Goal: Task Accomplishment & Management: Use online tool/utility

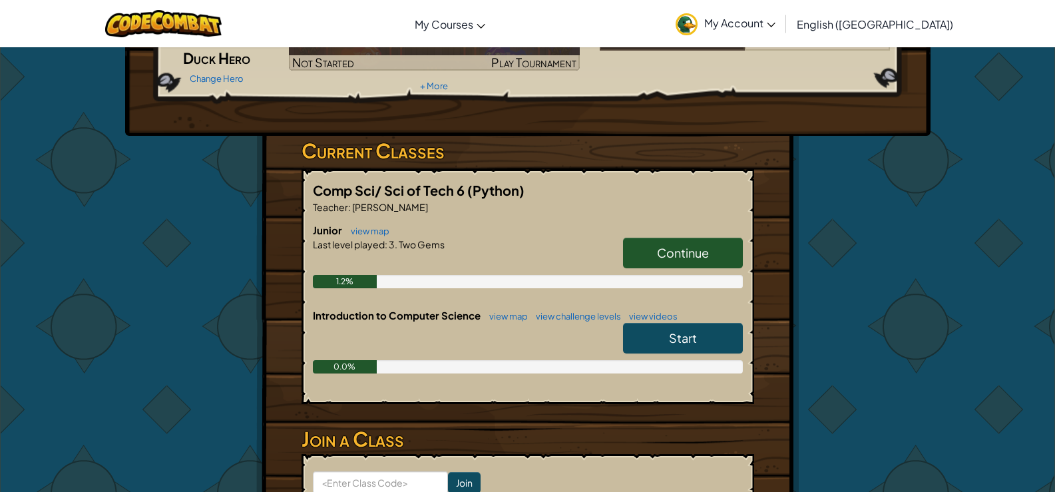
scroll to position [200, 0]
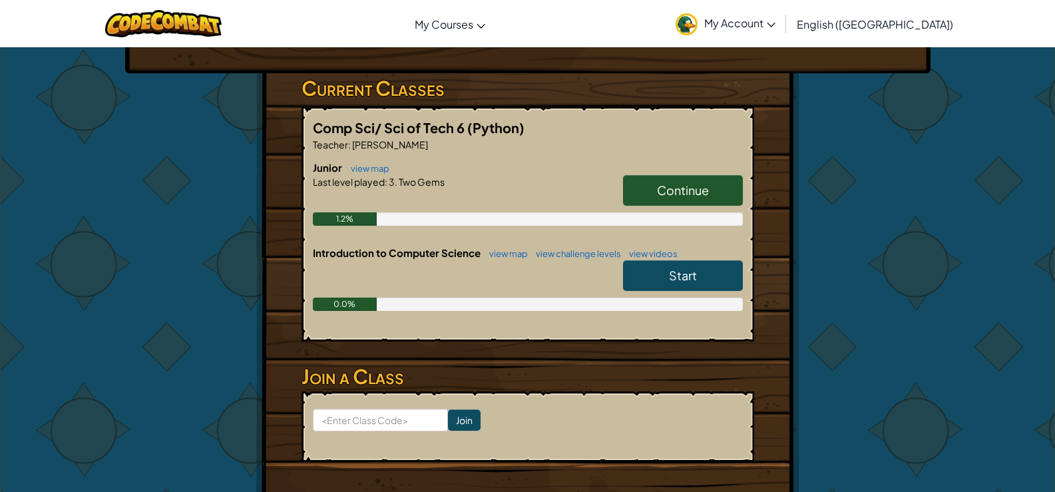
click at [694, 198] on link "Continue" at bounding box center [683, 190] width 120 height 31
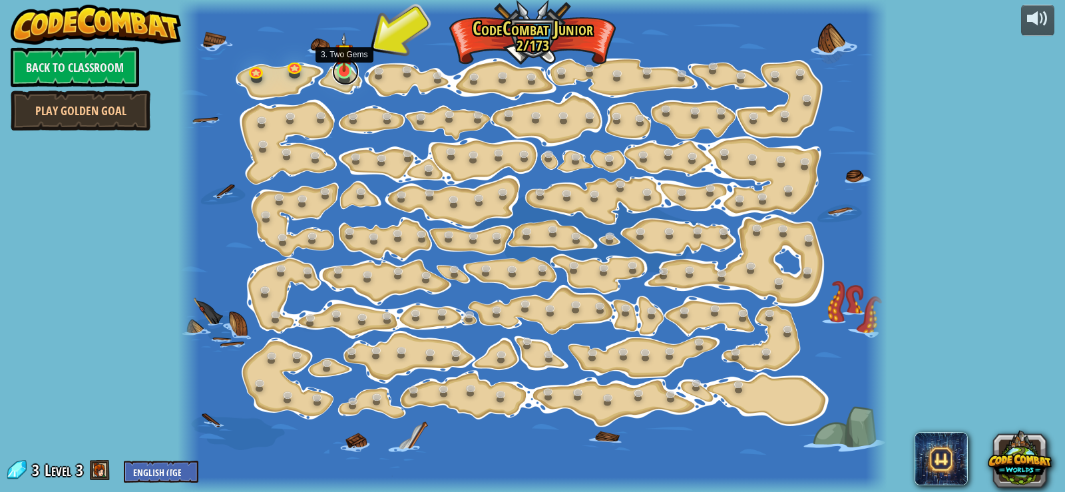
click at [342, 73] on link at bounding box center [345, 72] width 27 height 27
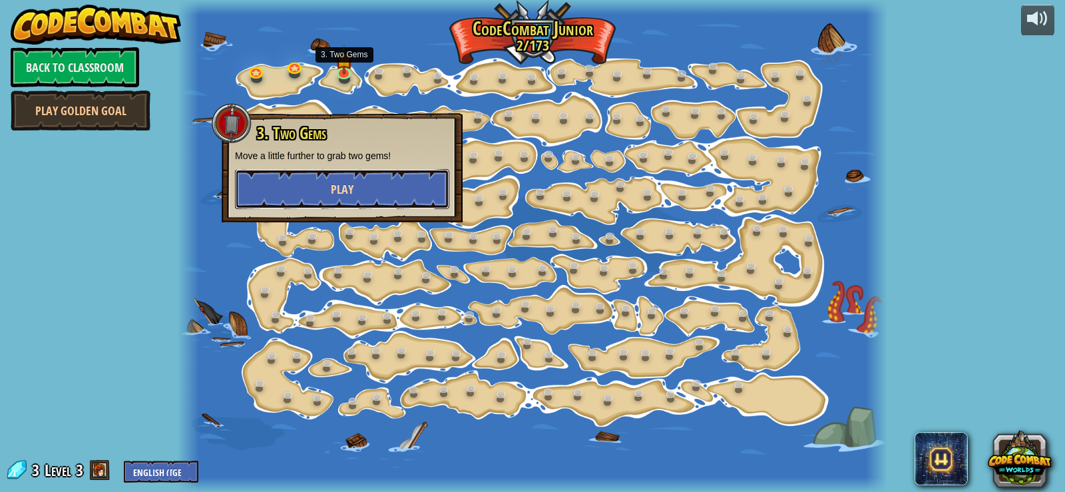
click at [323, 199] on button "Play" at bounding box center [342, 189] width 214 height 40
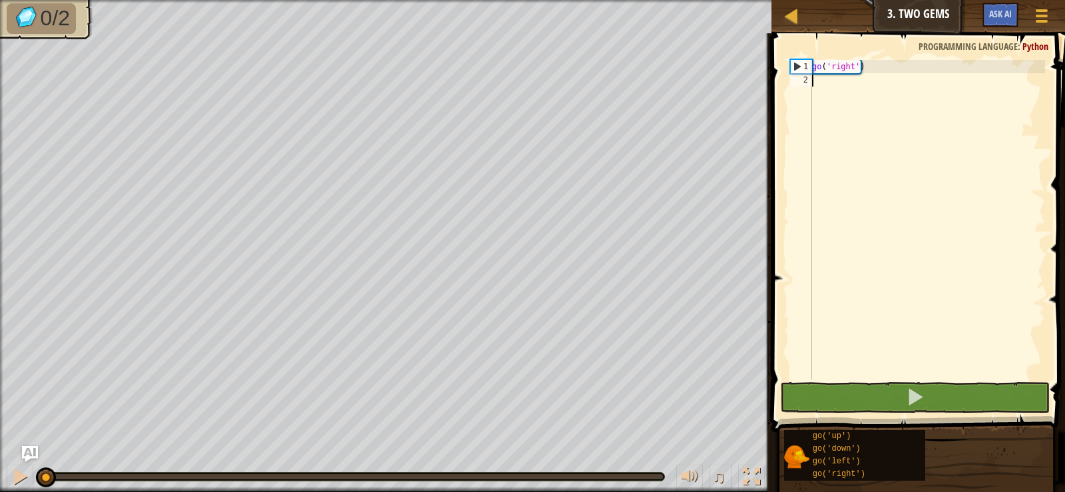
type textarea "r"
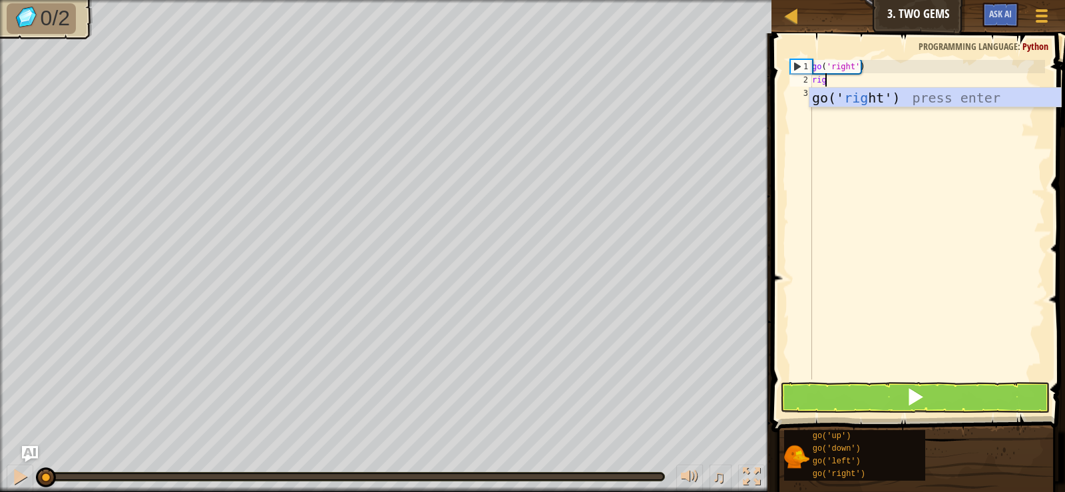
type textarea "righ"
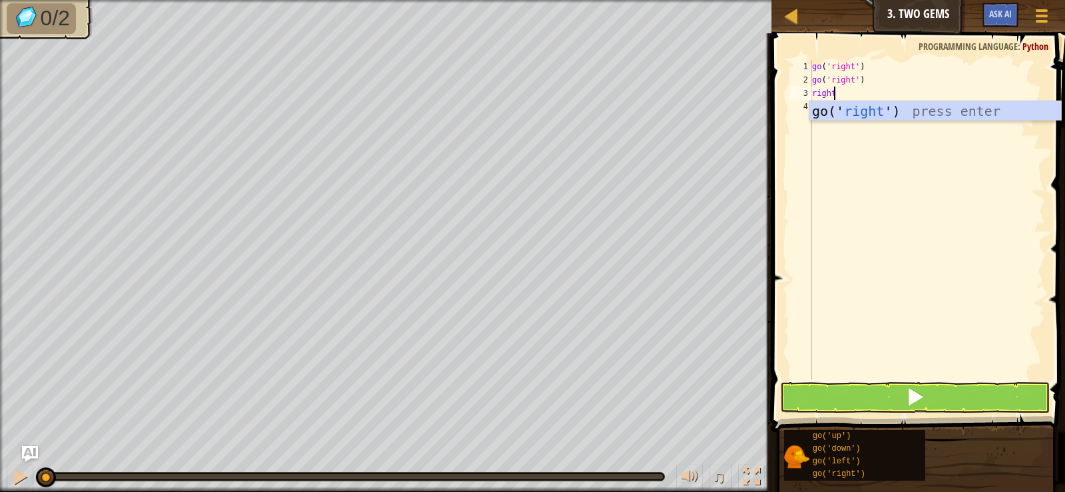
type textarea "right"
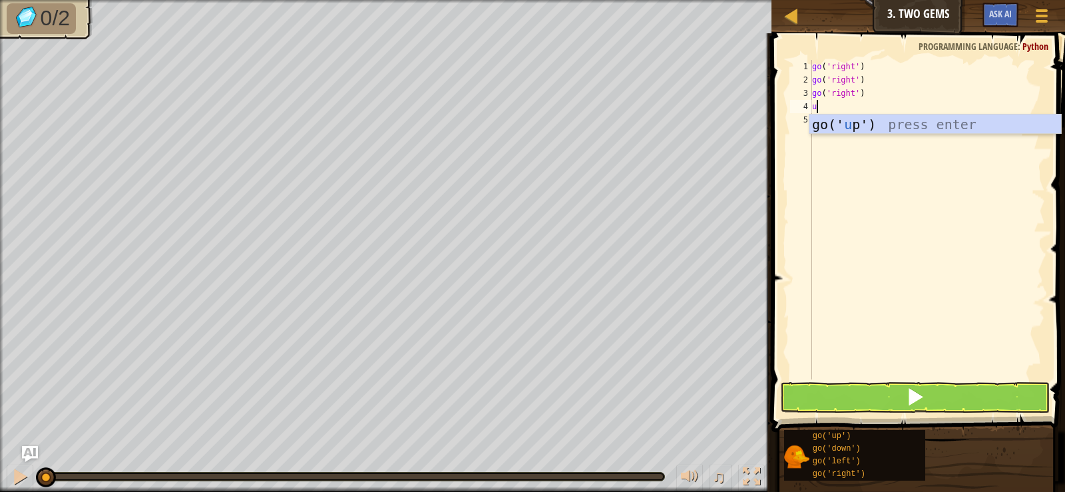
type textarea "up"
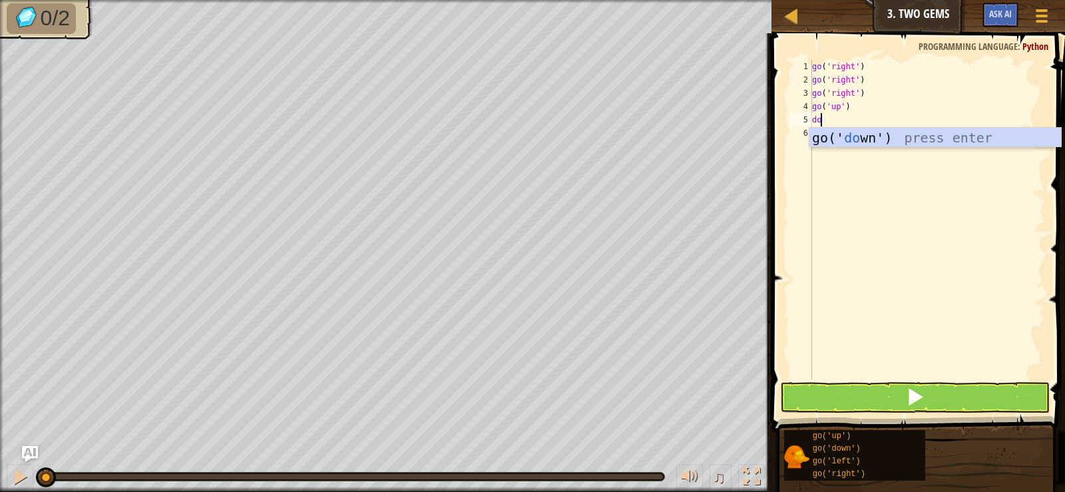
scroll to position [6, 1]
type textarea "down"
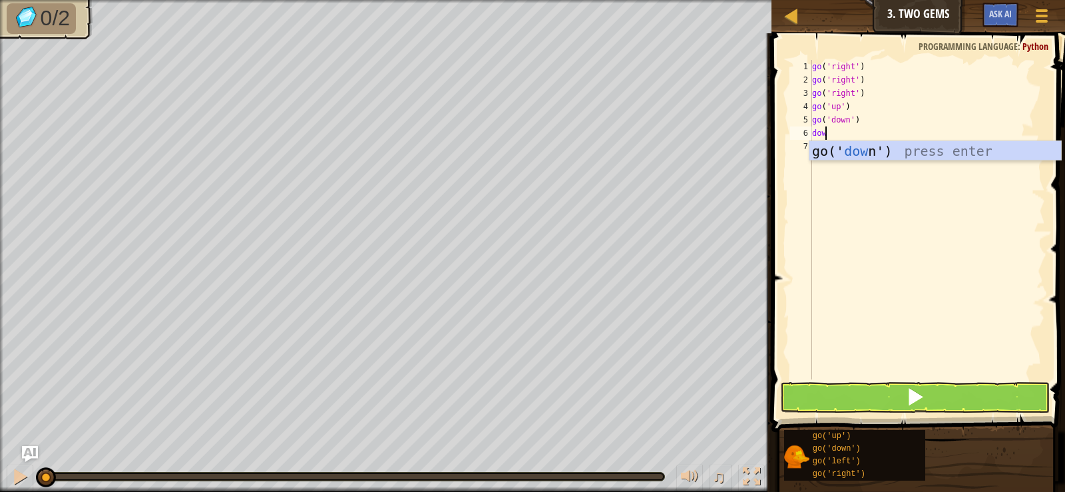
type textarea "down"
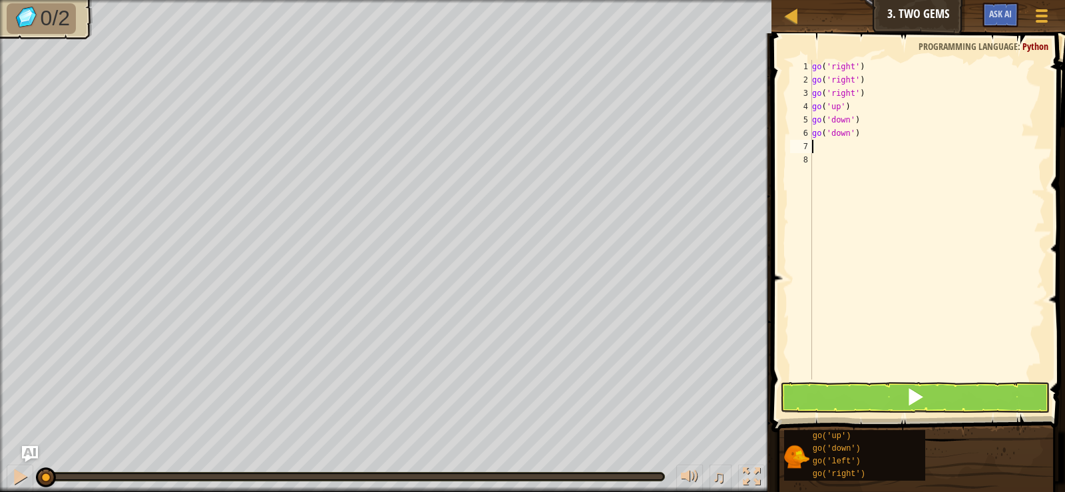
scroll to position [6, 0]
click at [993, 396] on button at bounding box center [914, 397] width 269 height 31
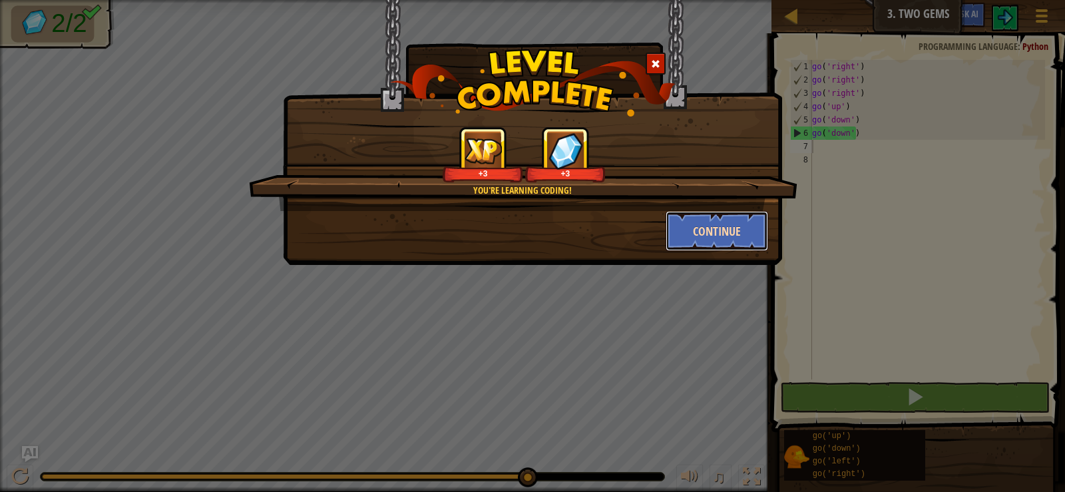
click at [744, 224] on button "Continue" at bounding box center [717, 231] width 103 height 40
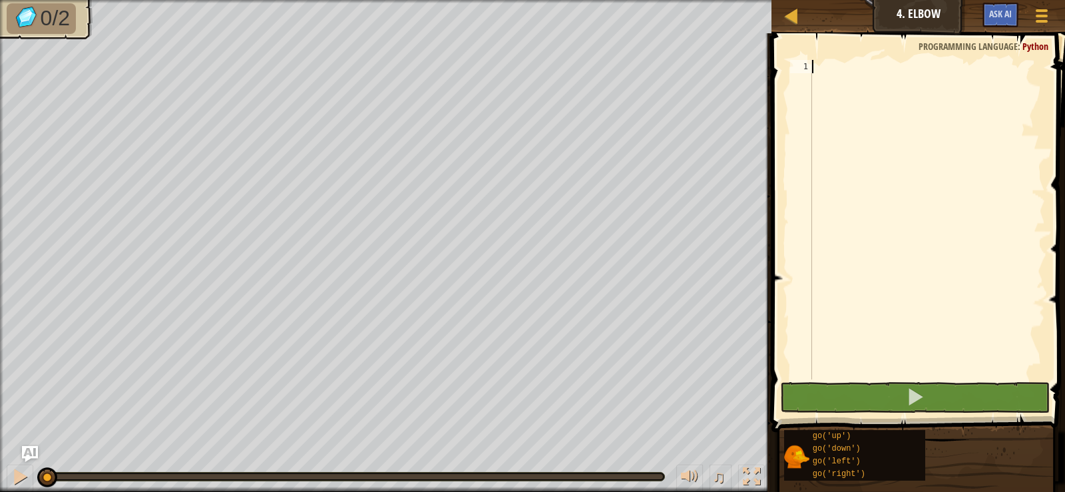
scroll to position [6, 0]
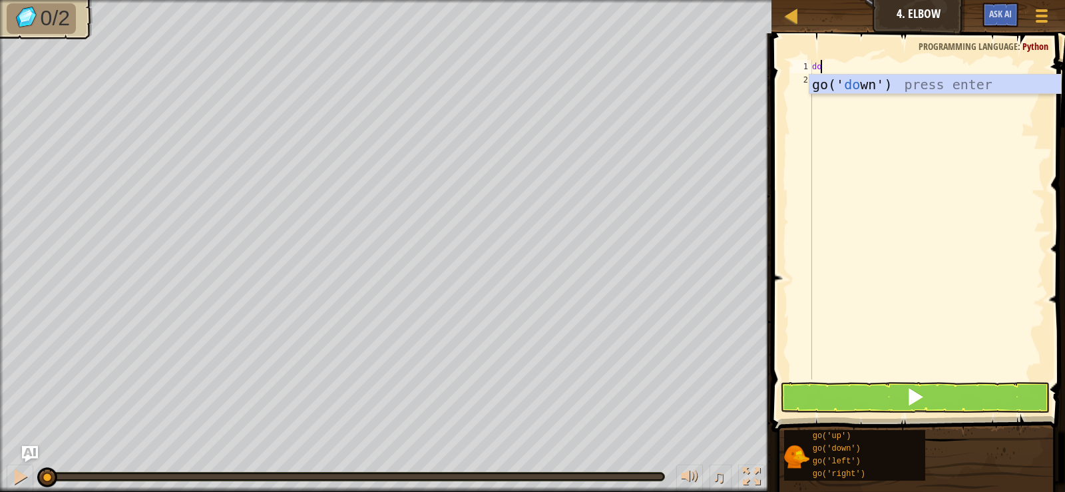
type textarea "dow"
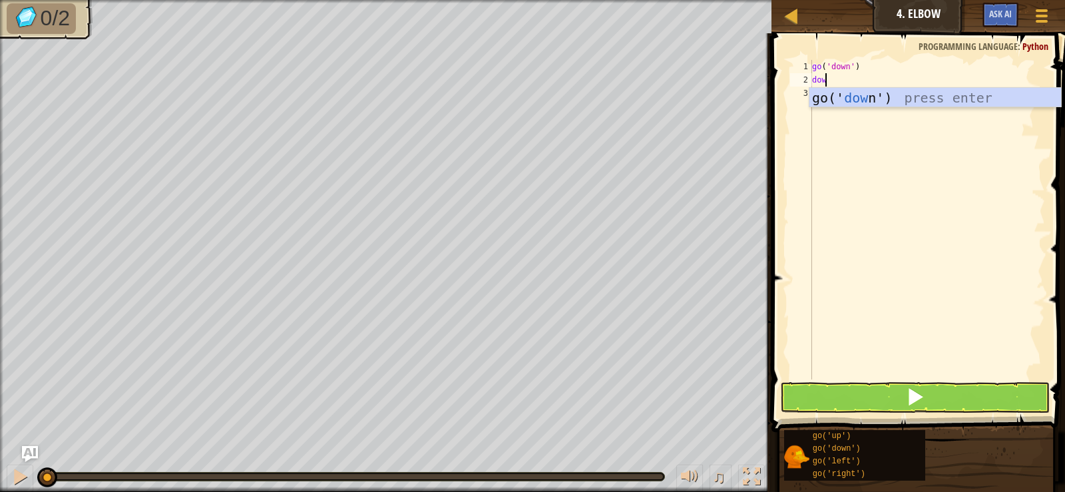
scroll to position [6, 1]
type textarea "down"
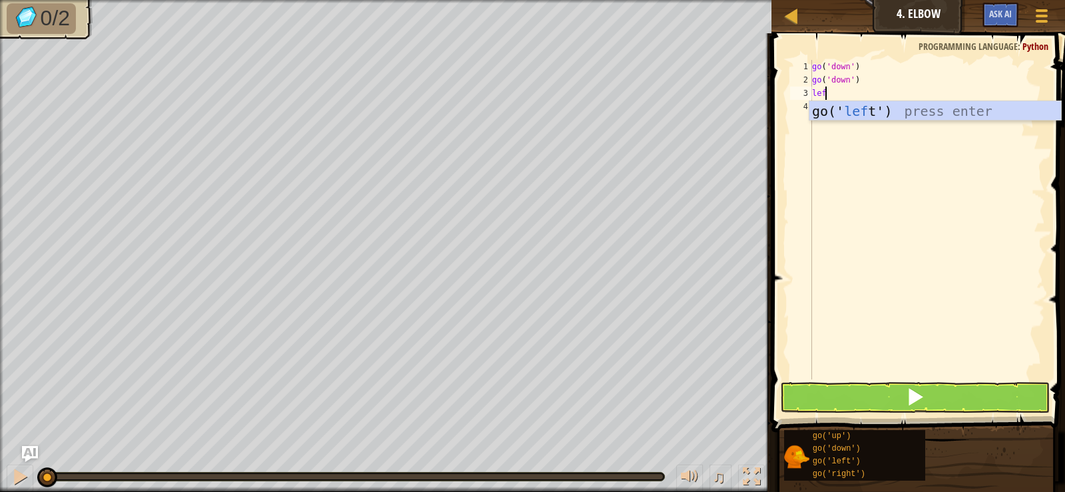
type textarea "left"
click at [910, 389] on span at bounding box center [915, 397] width 19 height 19
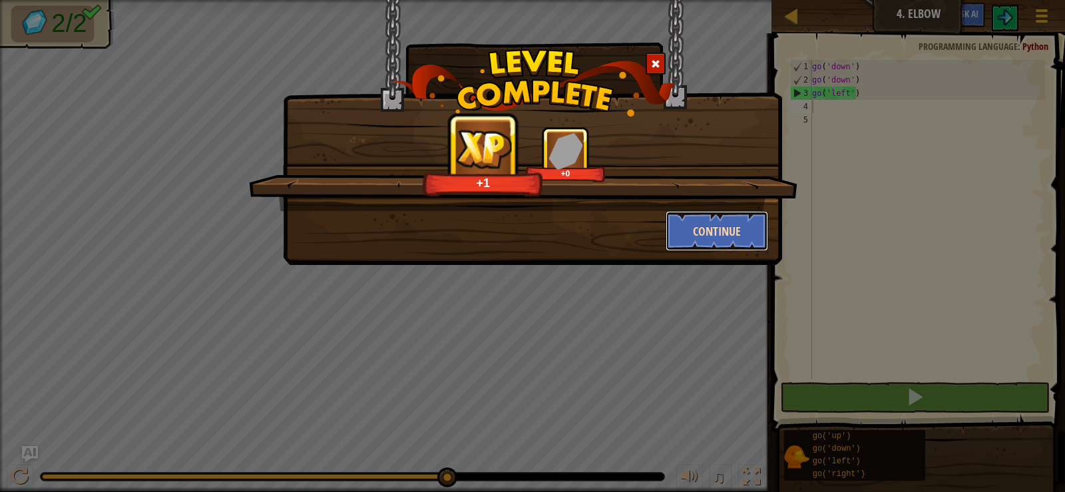
click at [715, 228] on button "Continue" at bounding box center [717, 231] width 103 height 40
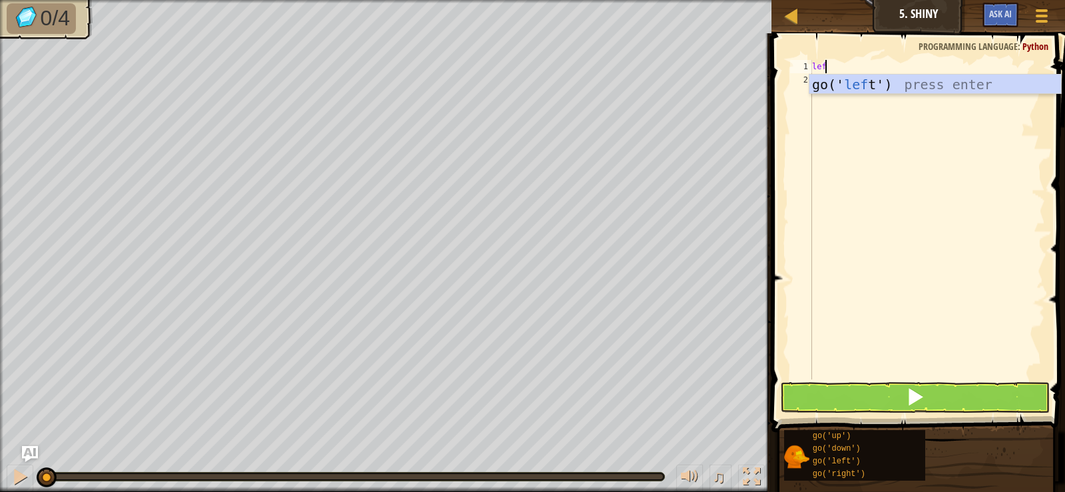
scroll to position [6, 1]
type textarea "left"
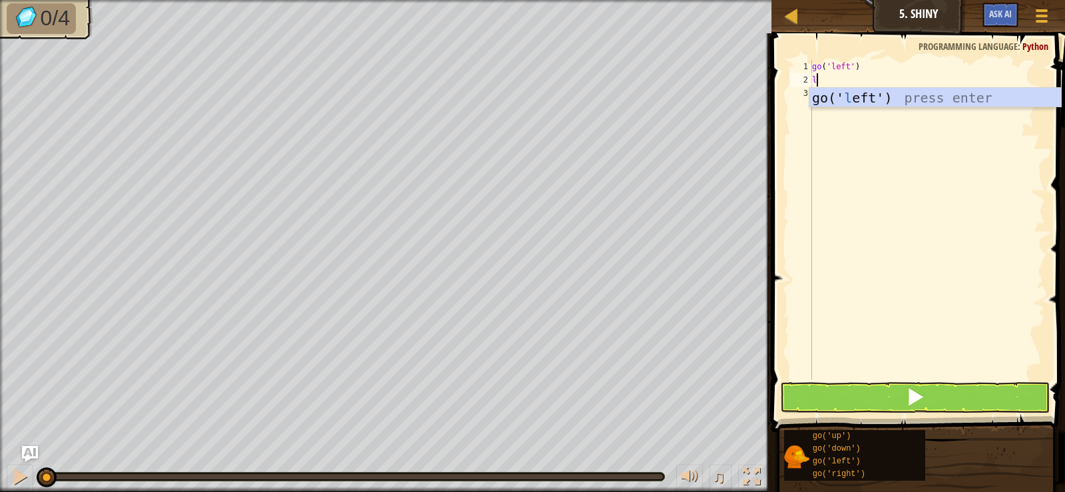
type textarea "left"
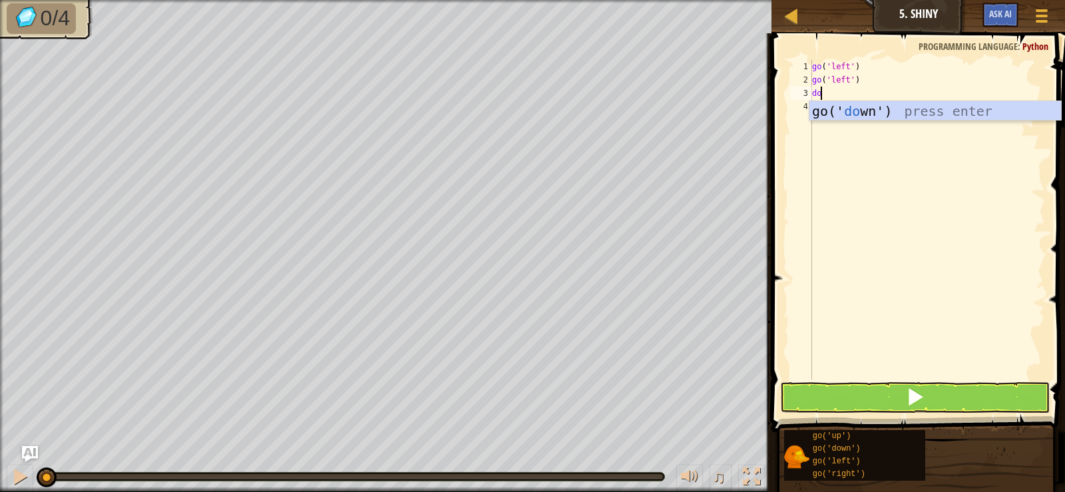
scroll to position [6, 1]
type textarea "down"
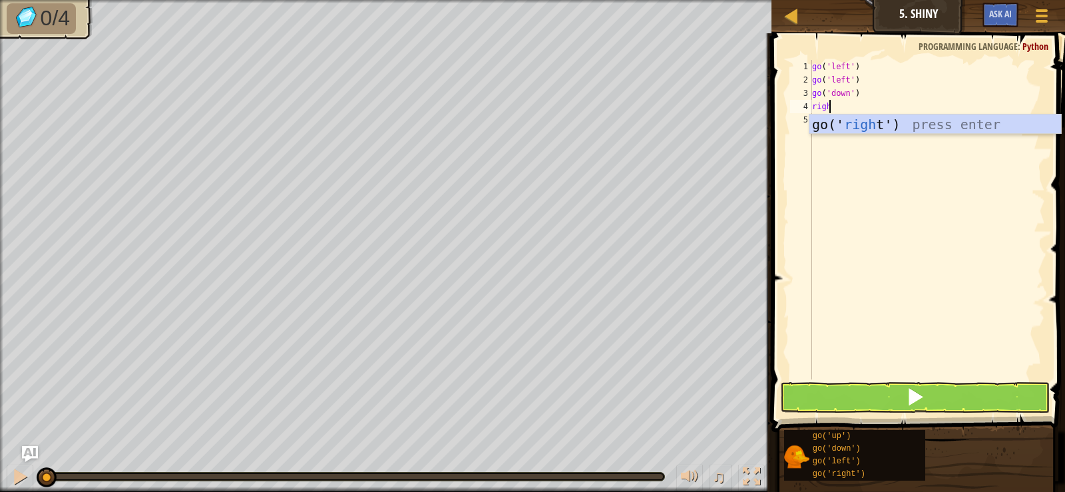
type textarea "right"
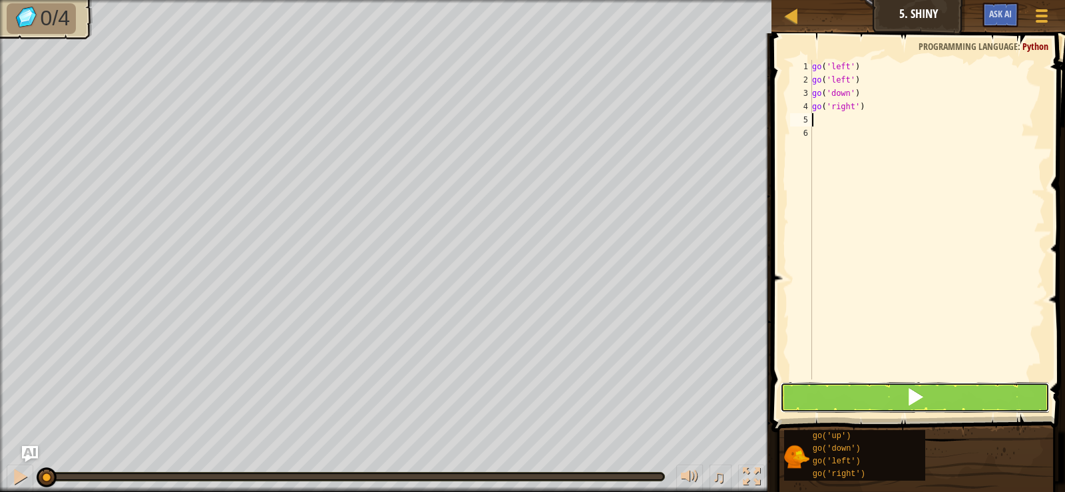
click at [1004, 394] on button at bounding box center [914, 397] width 269 height 31
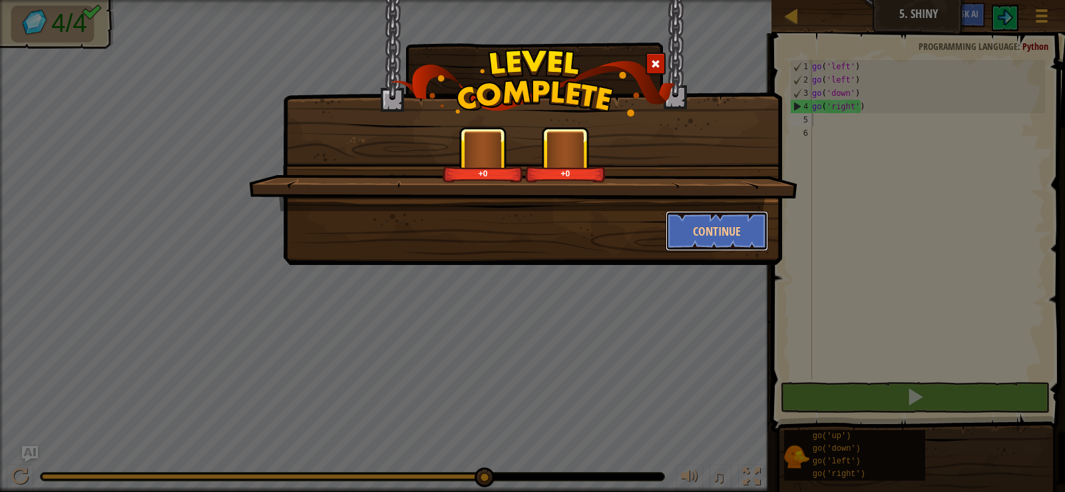
click at [712, 229] on button "Continue" at bounding box center [717, 231] width 103 height 40
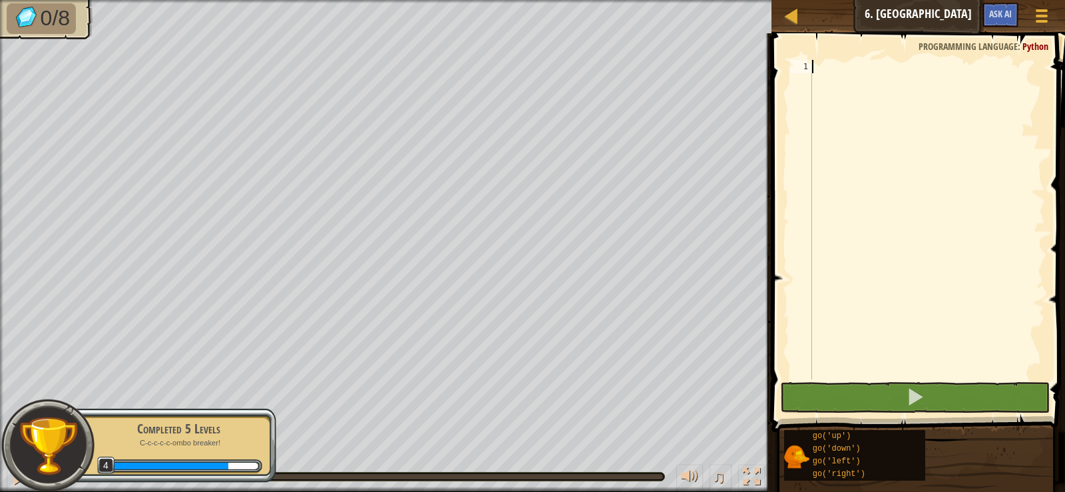
scroll to position [6, 0]
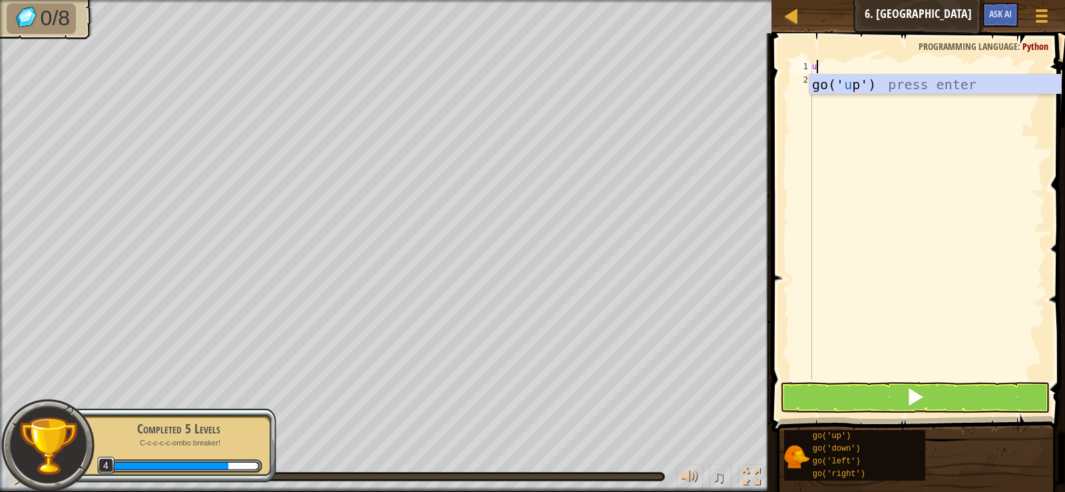
type textarea "up"
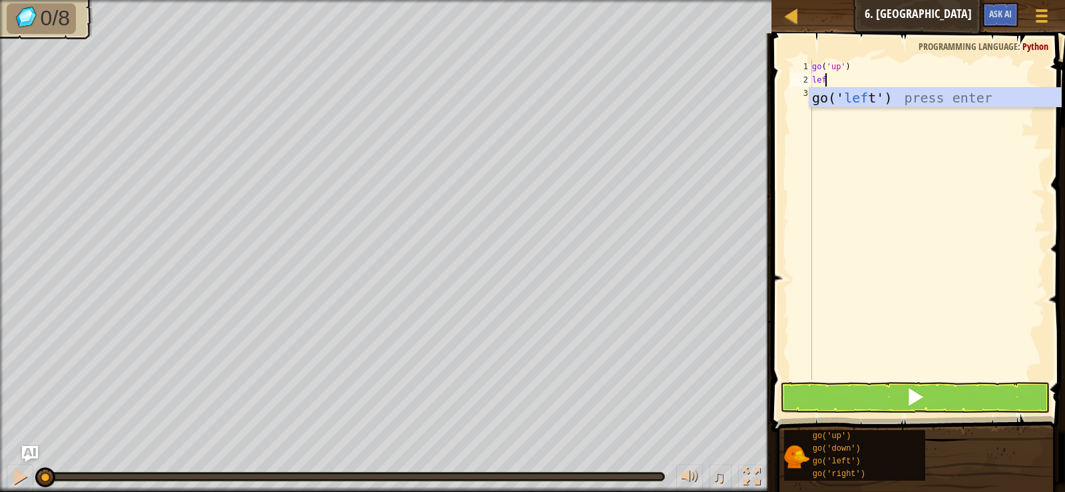
type textarea "left"
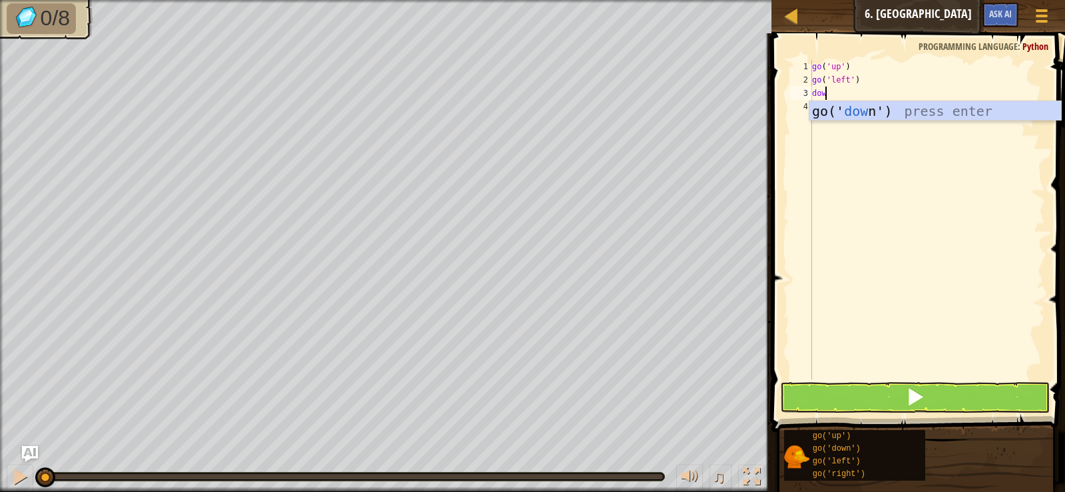
scroll to position [6, 1]
type textarea "down"
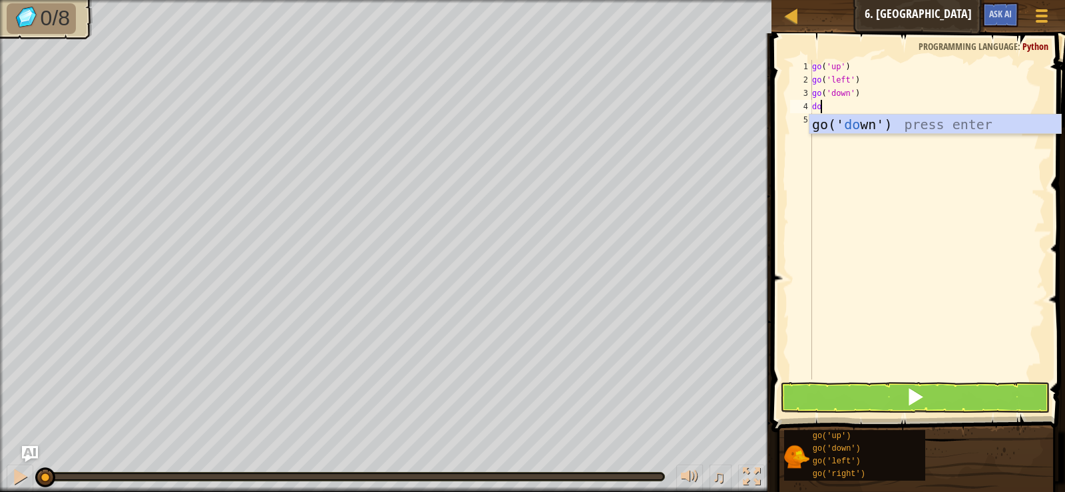
type textarea "down"
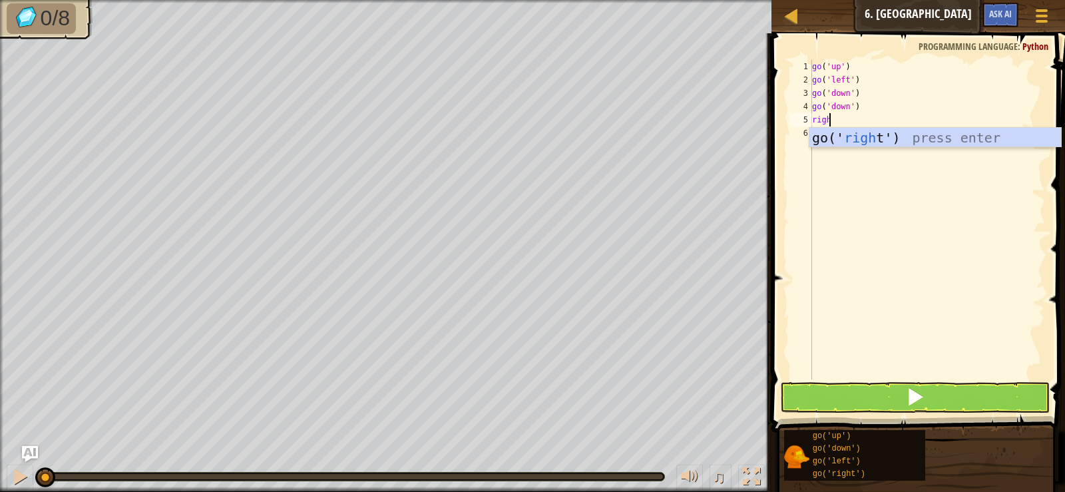
type textarea "right"
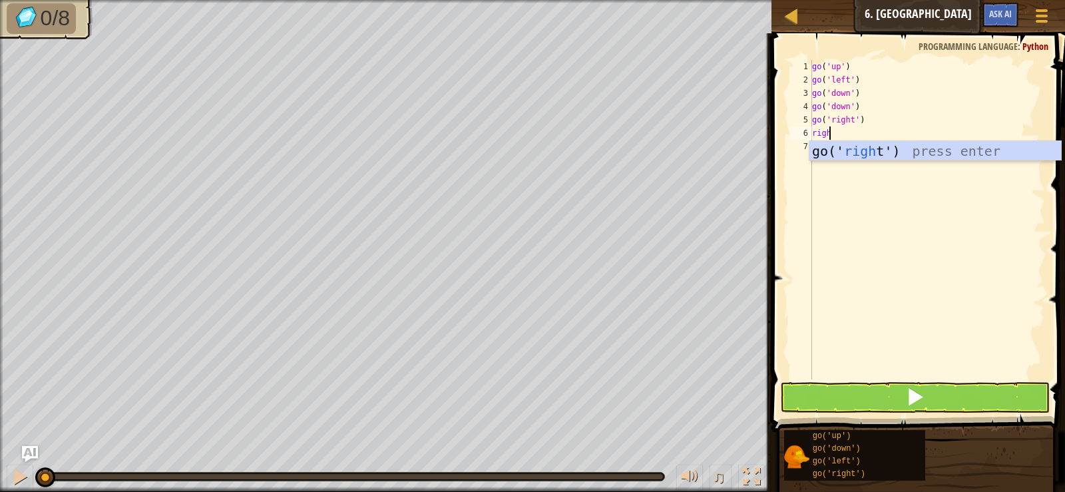
type textarea "right"
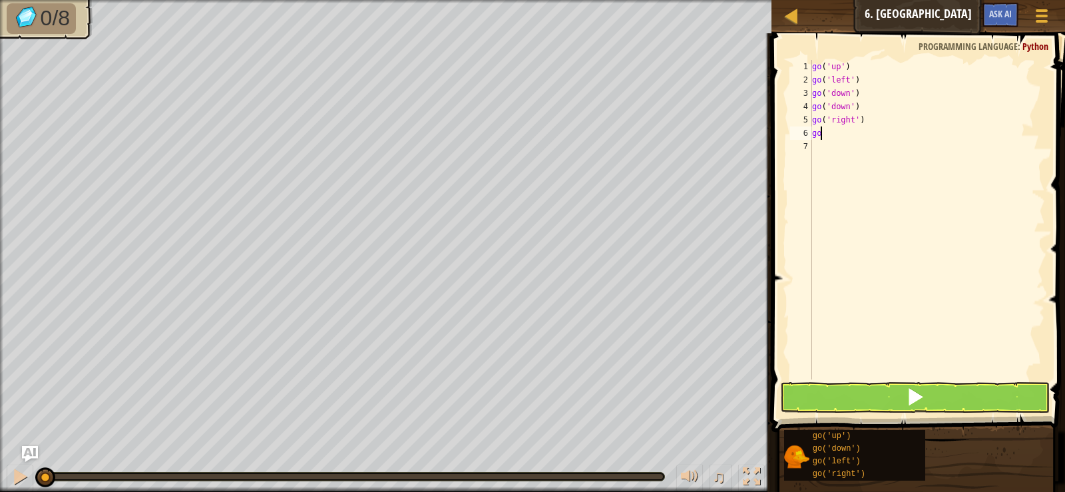
type textarea "g"
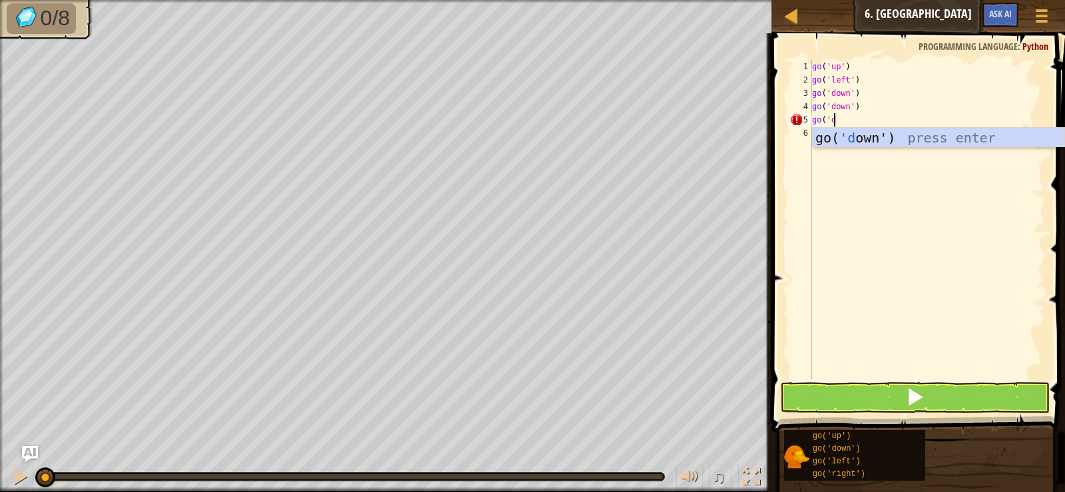
scroll to position [6, 1]
type textarea "go('do"
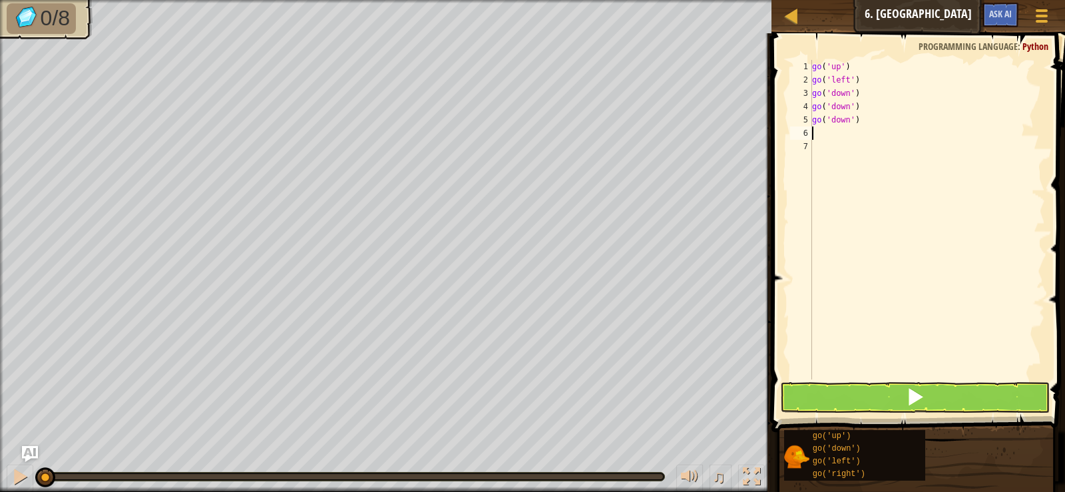
scroll to position [6, 0]
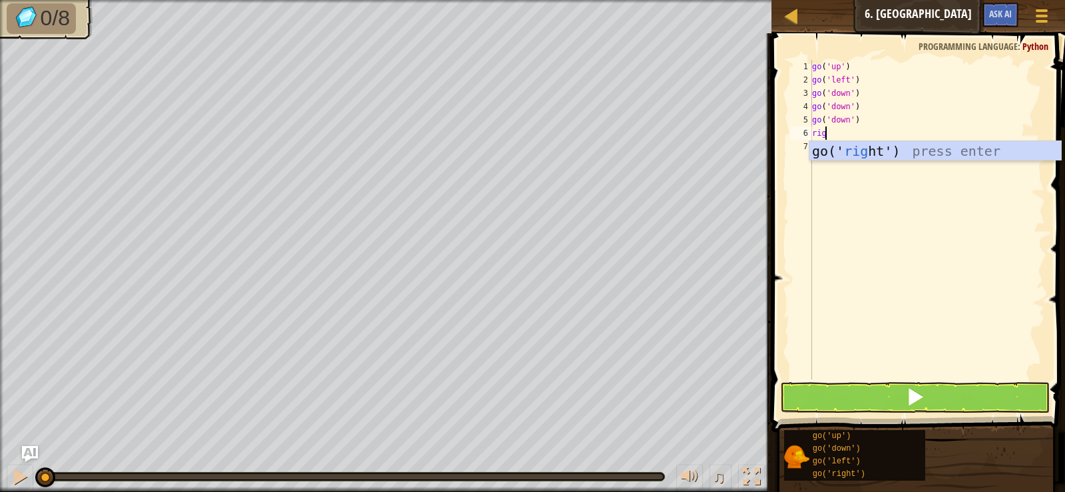
type textarea "right"
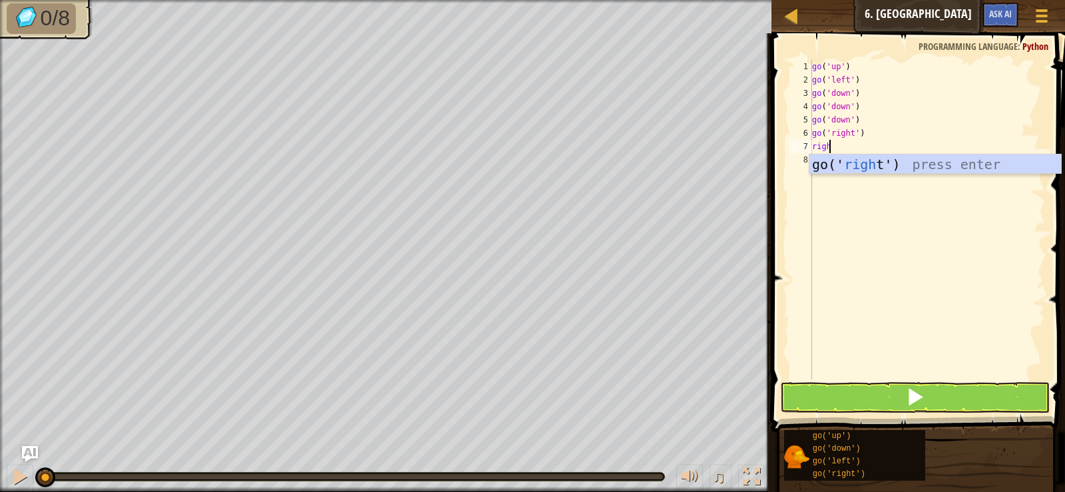
type textarea "right"
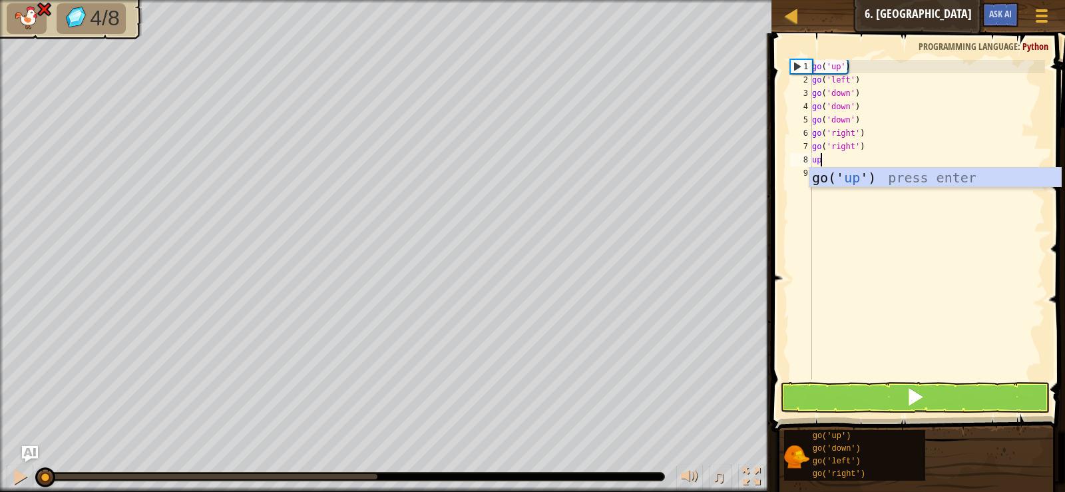
type textarea "up"
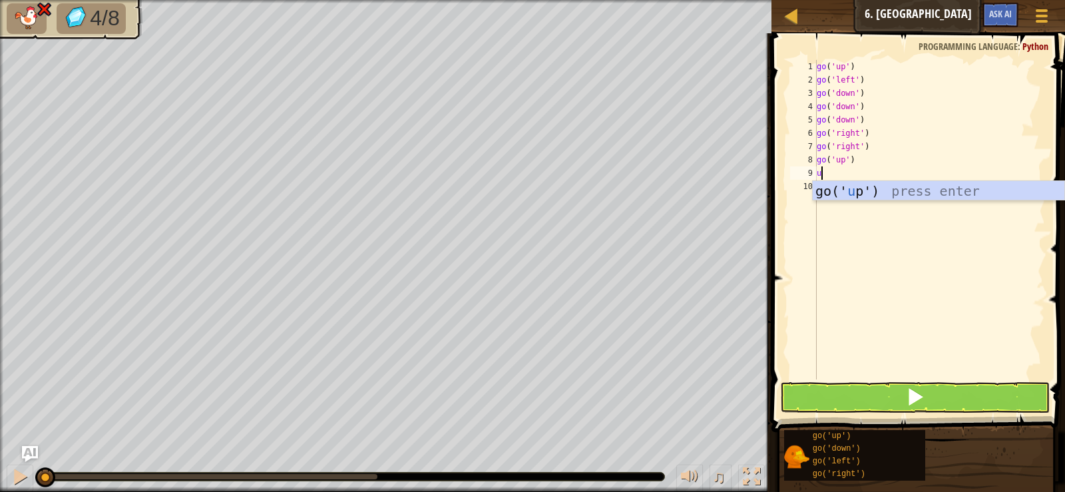
type textarea "up"
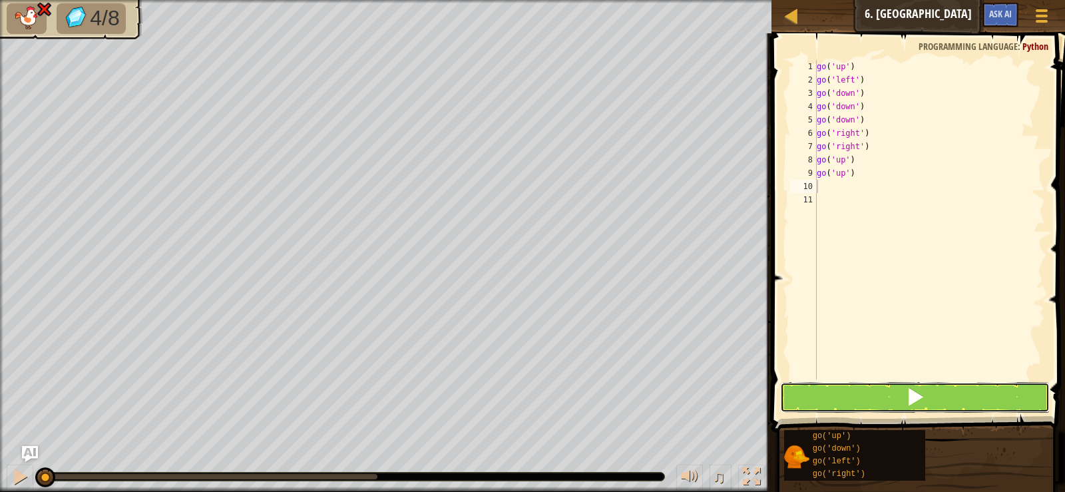
click at [929, 399] on button at bounding box center [914, 397] width 269 height 31
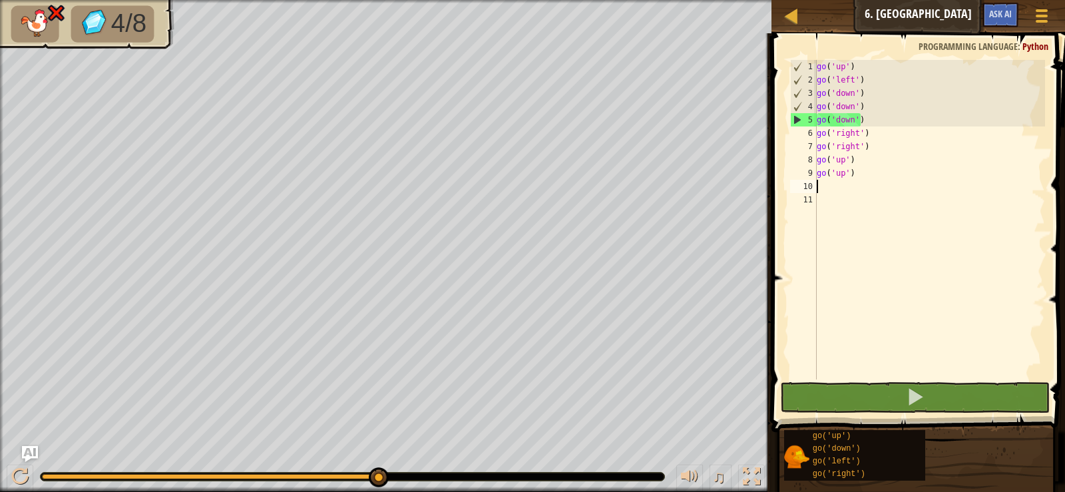
click at [858, 115] on div "go ( 'up' ) go ( 'left' ) go ( 'down' ) go ( 'down' ) go ( 'down' ) go ( 'right…" at bounding box center [930, 233] width 232 height 346
click at [896, 119] on div "go ( 'up' ) go ( 'left' ) go ( 'down' ) go ( 'down' ) go ( 'down' ) go ( 'right…" at bounding box center [930, 233] width 232 height 346
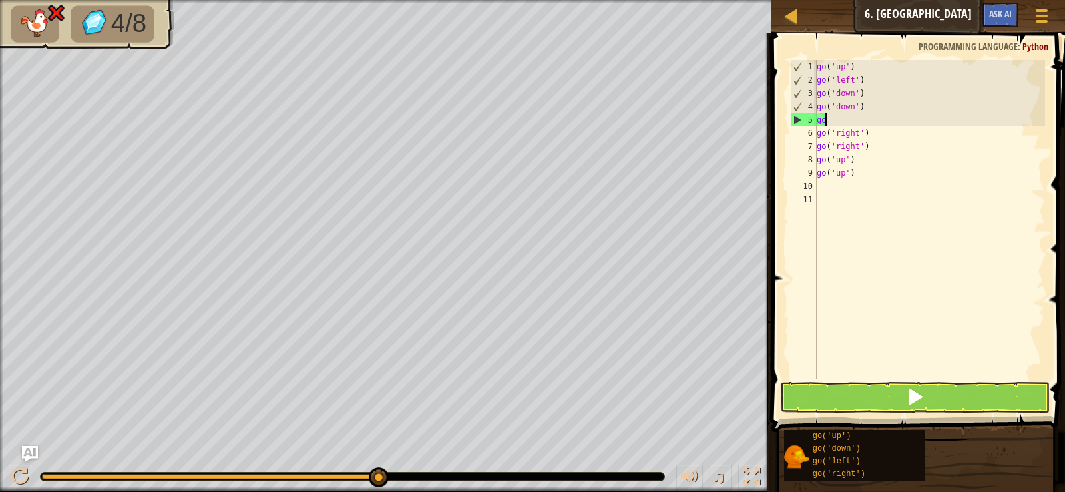
type textarea "g"
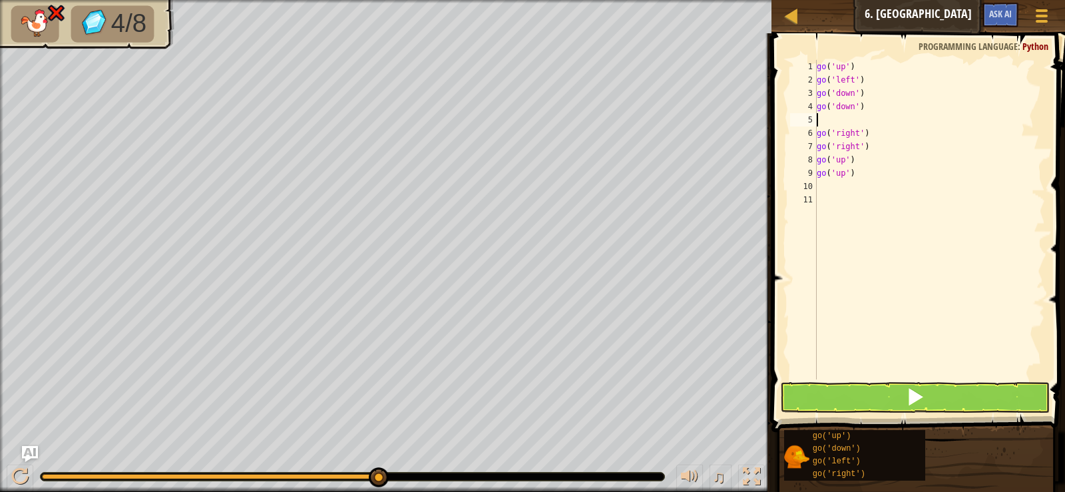
type textarea "go('down')"
click at [1011, 399] on button at bounding box center [914, 397] width 269 height 31
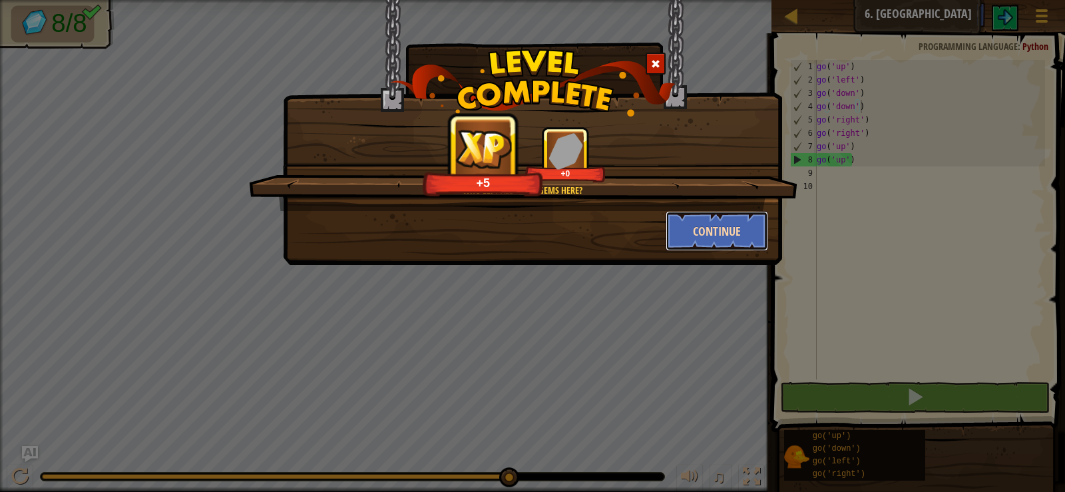
click at [714, 223] on button "Continue" at bounding box center [717, 231] width 103 height 40
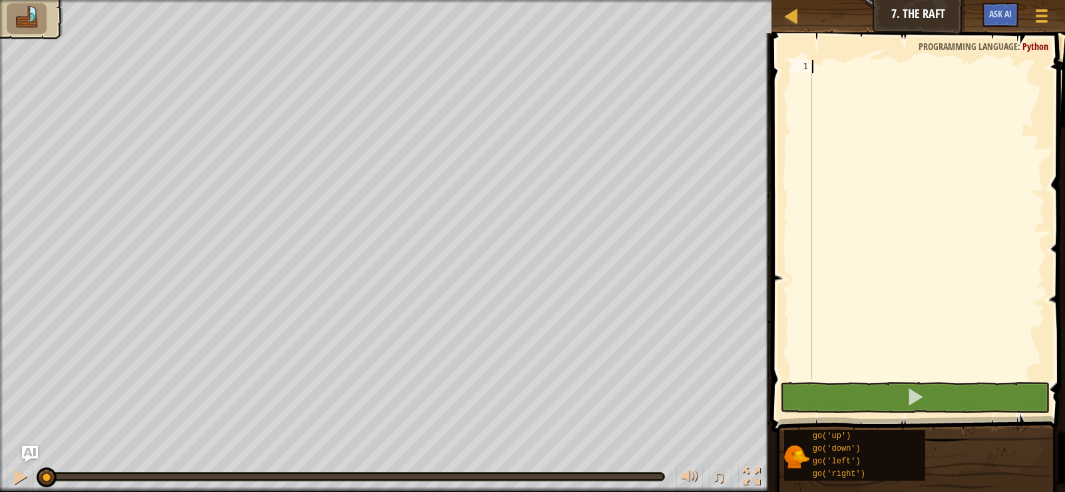
scroll to position [6, 0]
type textarea "up"
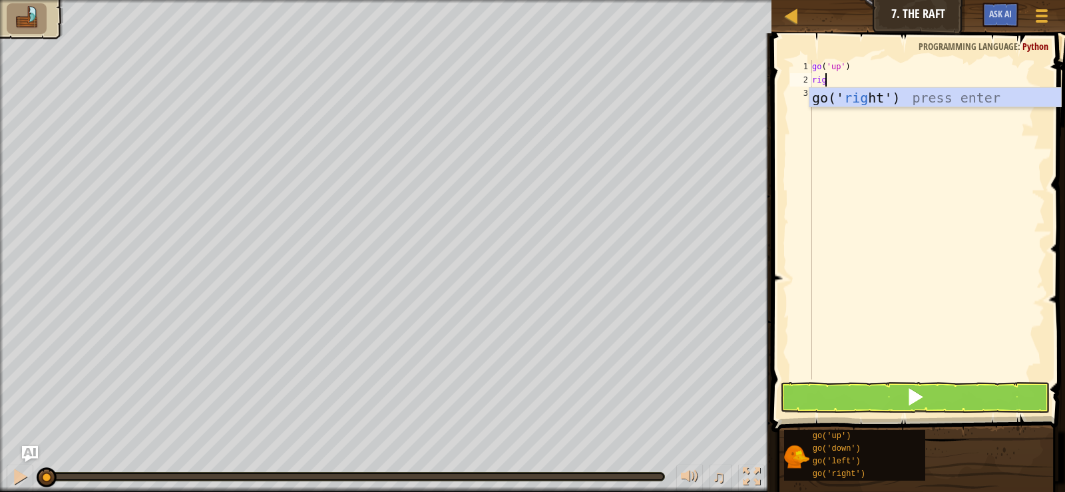
type textarea "right"
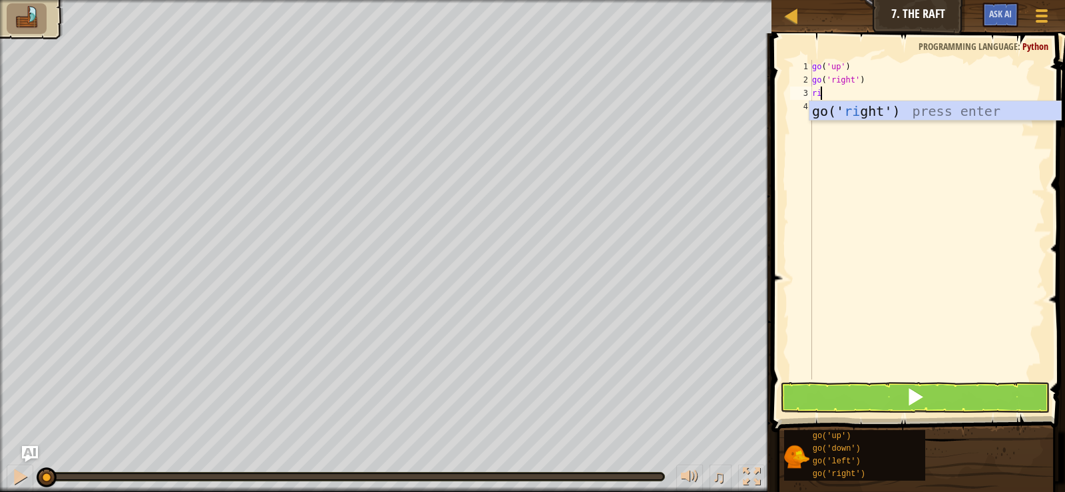
scroll to position [6, 1]
type textarea "right"
click at [914, 391] on span at bounding box center [915, 397] width 19 height 19
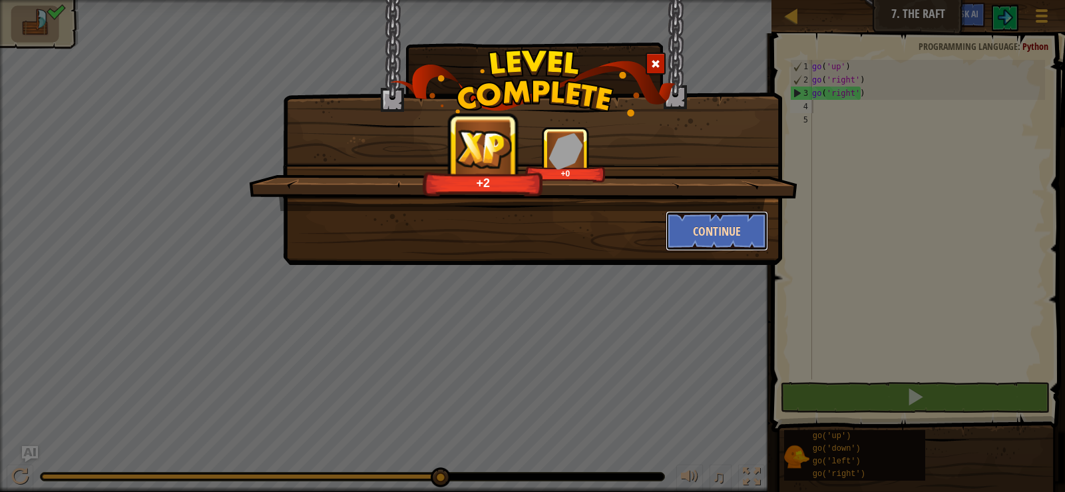
click at [746, 235] on button "Continue" at bounding box center [717, 231] width 103 height 40
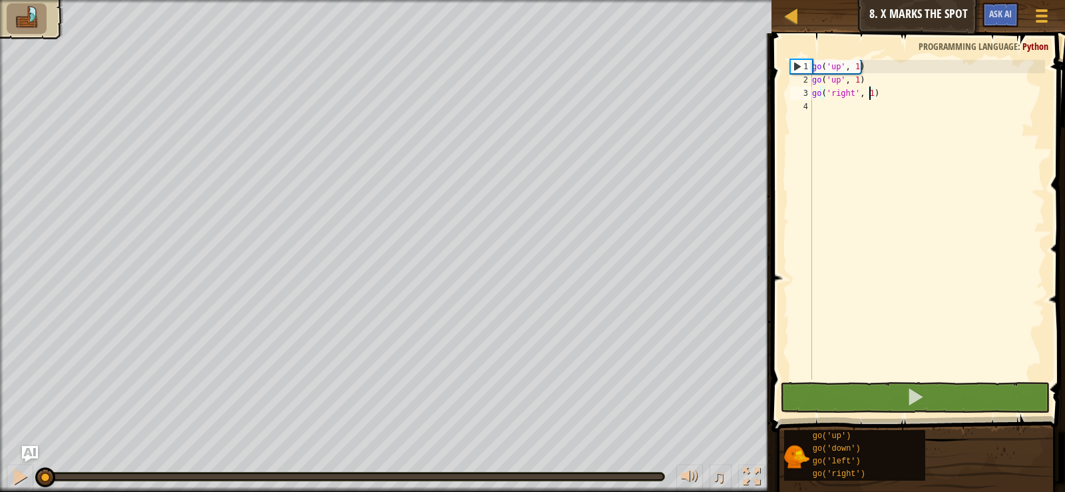
click at [870, 95] on div "go ( 'up' , 1 ) go ( 'up' , 1 ) go ( 'right' , 1 )" at bounding box center [928, 233] width 236 height 346
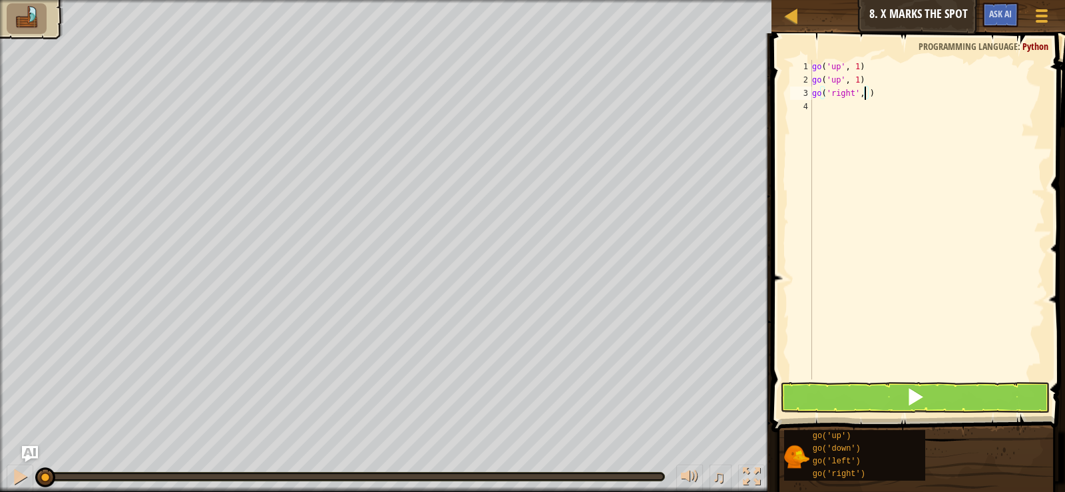
type textarea "go('right', 4)"
click at [869, 91] on div "go ( 'up' , 1 ) go ( 'up' , 1 ) go ( 'right' , 4 )" at bounding box center [928, 233] width 236 height 346
type textarea "go('right', 3)"
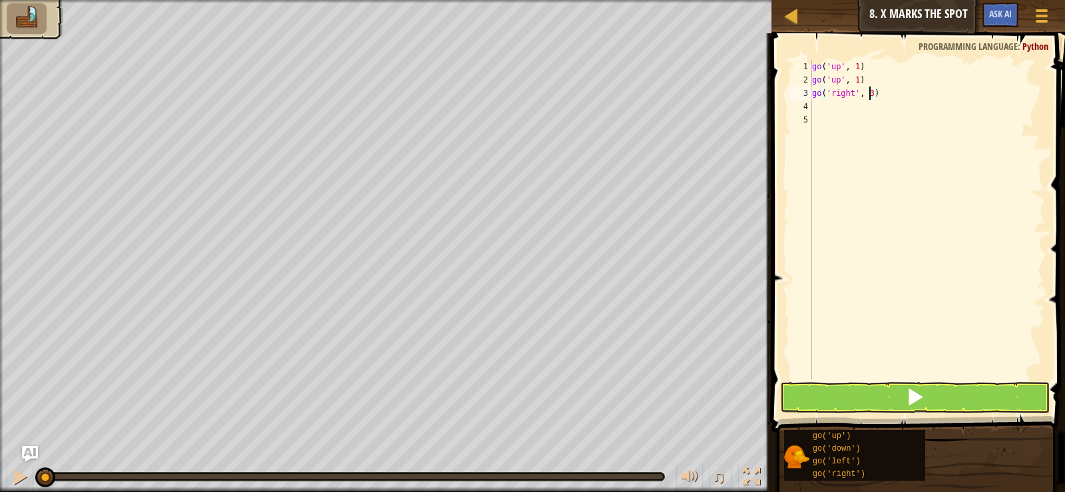
click at [852, 99] on div "go ( 'up' , 1 ) go ( 'up' , 1 ) go ( 'right' , 3 )" at bounding box center [928, 233] width 236 height 346
click at [853, 102] on div "go ( 'up' , 1 ) go ( 'up' , 1 ) go ( 'right' , 3 )" at bounding box center [928, 233] width 236 height 346
type textarea "do"
click at [850, 106] on div "go ( 'up' , 1 ) go ( 'up' , 1 ) go ( 'right' , 3 ) go ( 'down' )" at bounding box center [928, 233] width 236 height 346
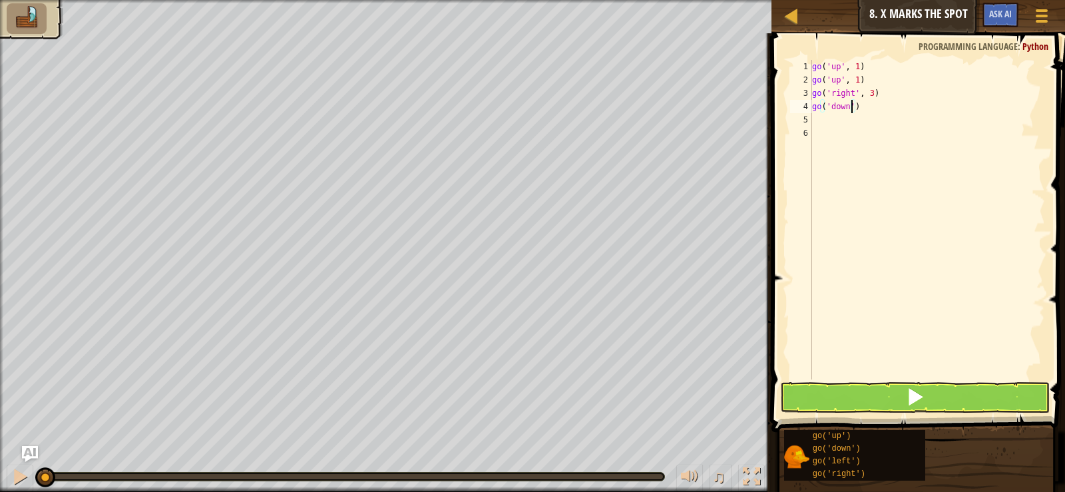
scroll to position [6, 3]
type textarea "go('down', 2)"
type textarea "l"
type textarea "r"
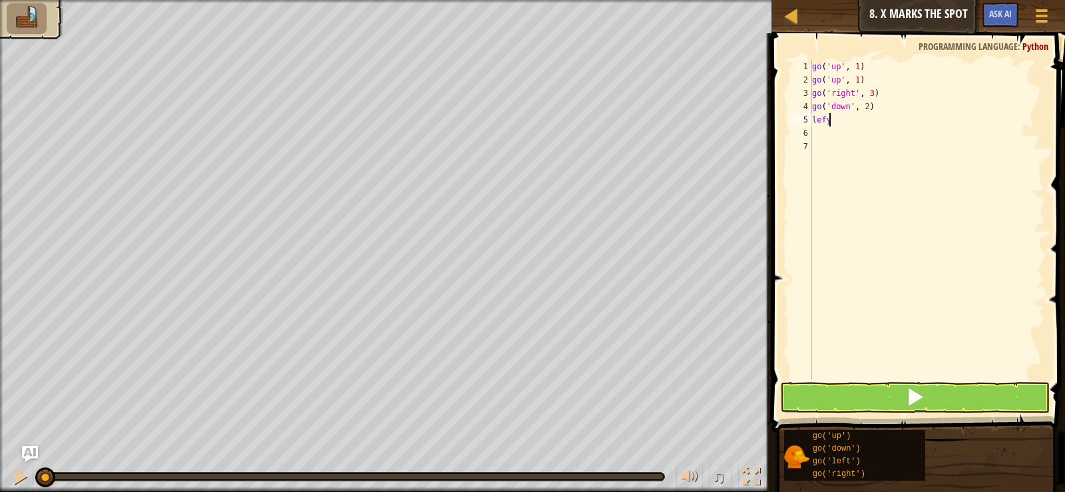
scroll to position [6, 1]
type textarea "left"
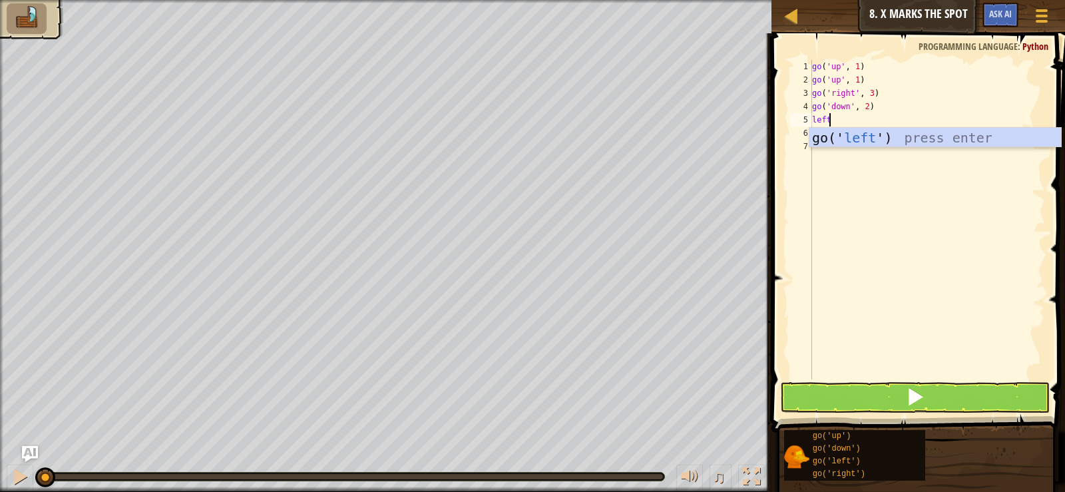
scroll to position [6, 0]
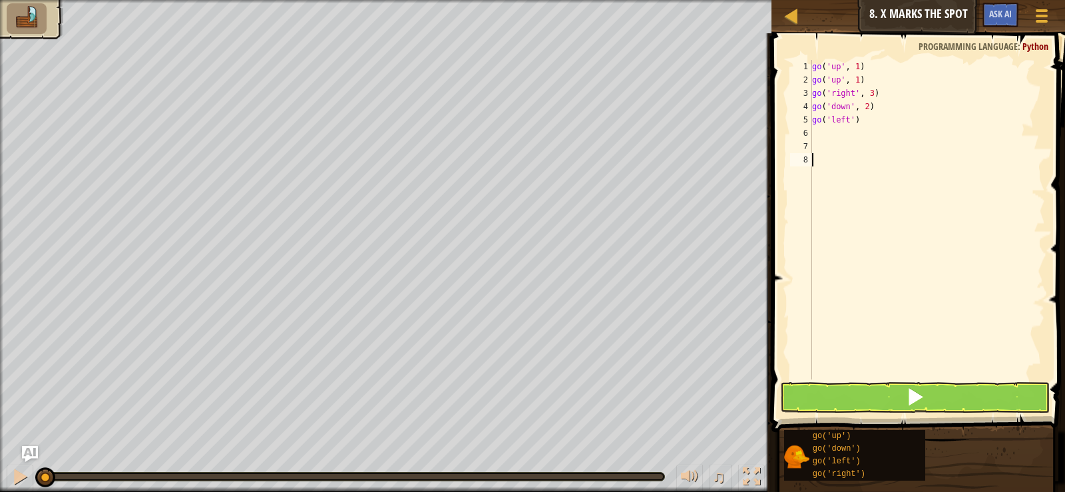
click at [997, 379] on div "go ( 'up' , 1 ) go ( 'up' , 1 ) go ( 'right' , 3 ) go ( 'down' , 2 ) go ( 'left…" at bounding box center [928, 233] width 236 height 346
click at [997, 392] on button at bounding box center [914, 397] width 269 height 31
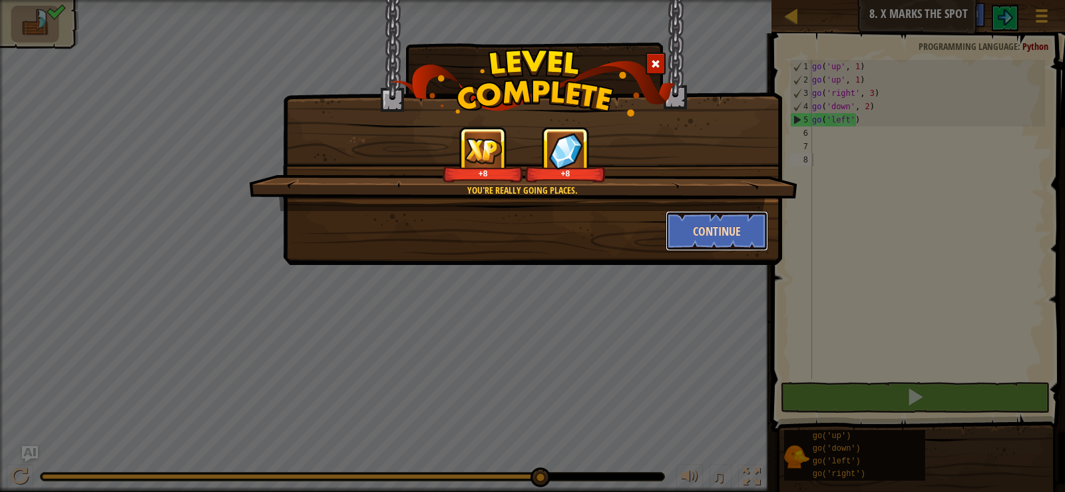
click at [718, 232] on button "Continue" at bounding box center [717, 231] width 103 height 40
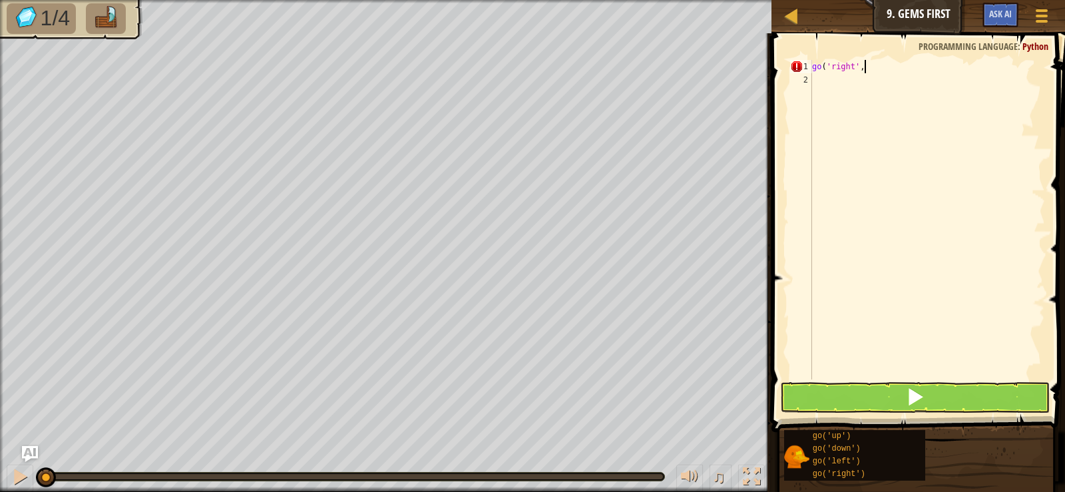
scroll to position [6, 4]
type textarea "go('right', 2)"
type textarea "up"
type textarea "down"
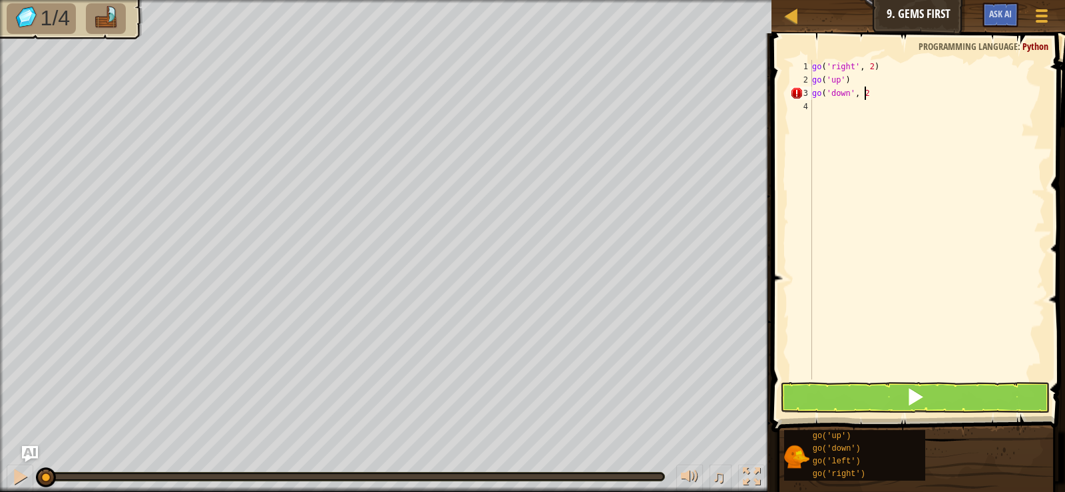
scroll to position [6, 4]
type textarea "go('down', 2)"
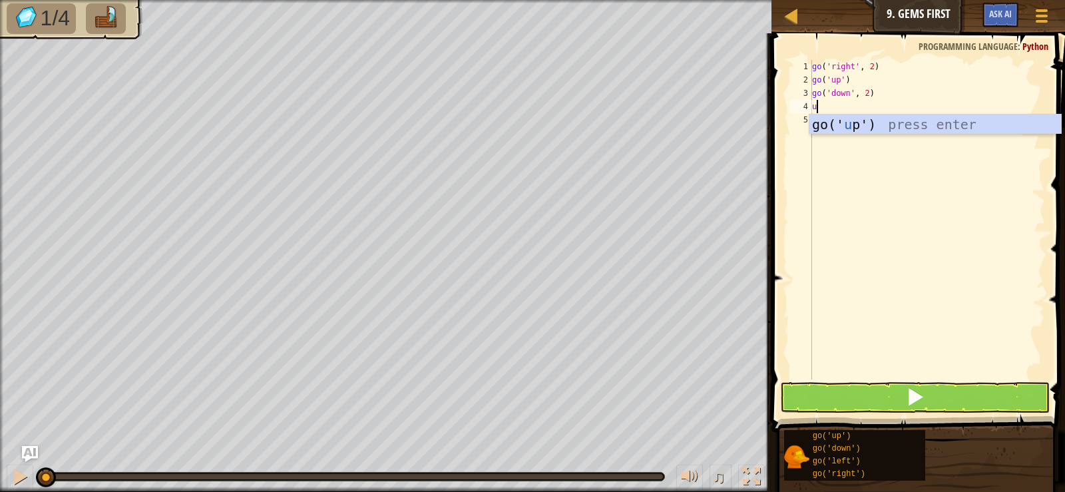
type textarea "up"
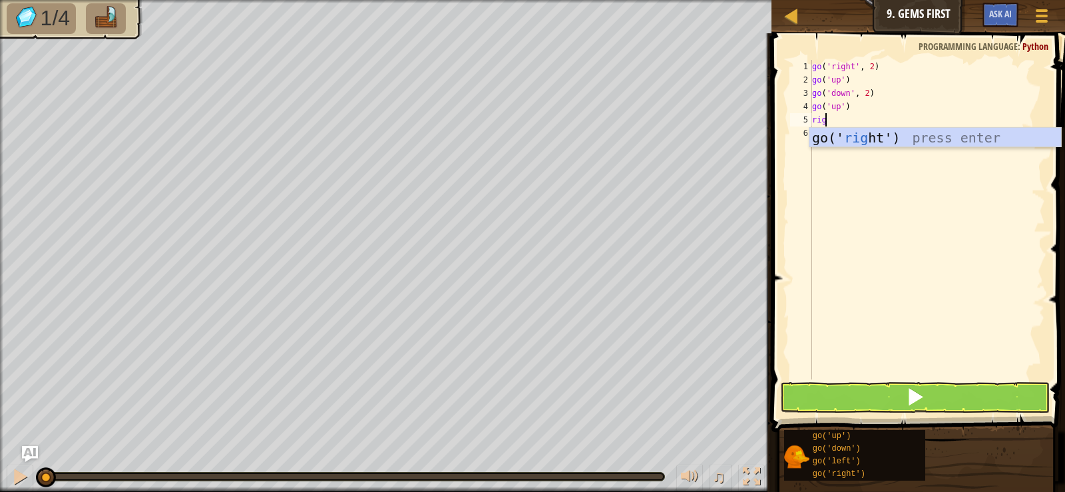
type textarea "right"
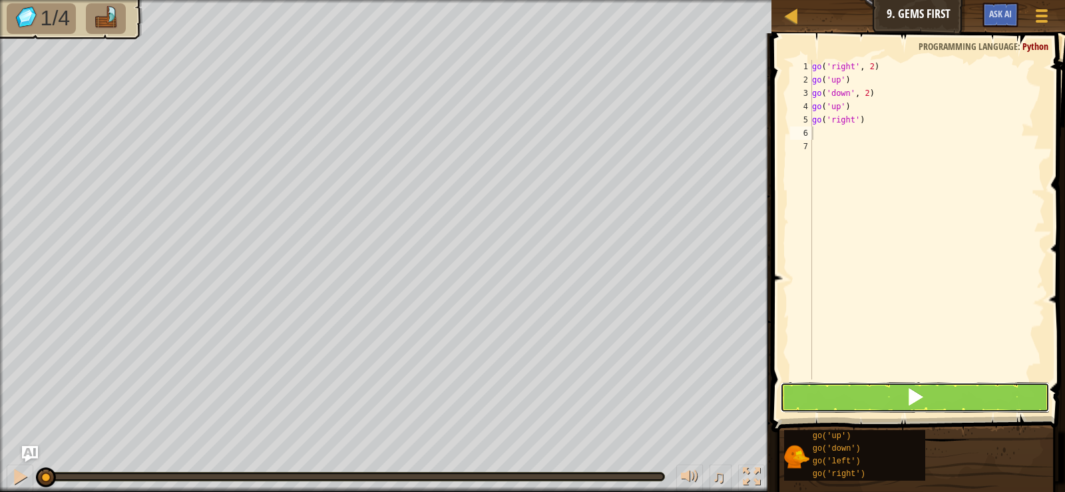
click at [995, 399] on button at bounding box center [914, 397] width 269 height 31
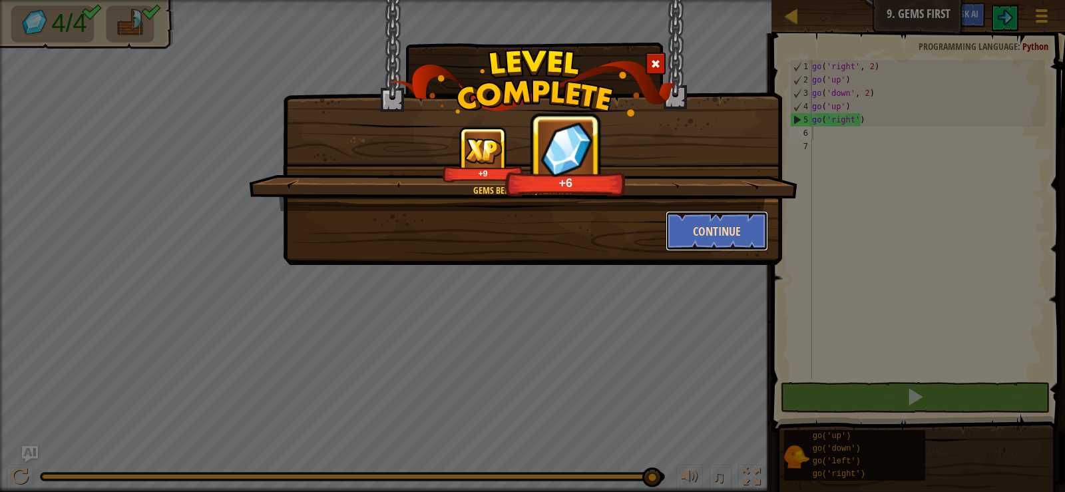
click at [724, 236] on button "Continue" at bounding box center [717, 231] width 103 height 40
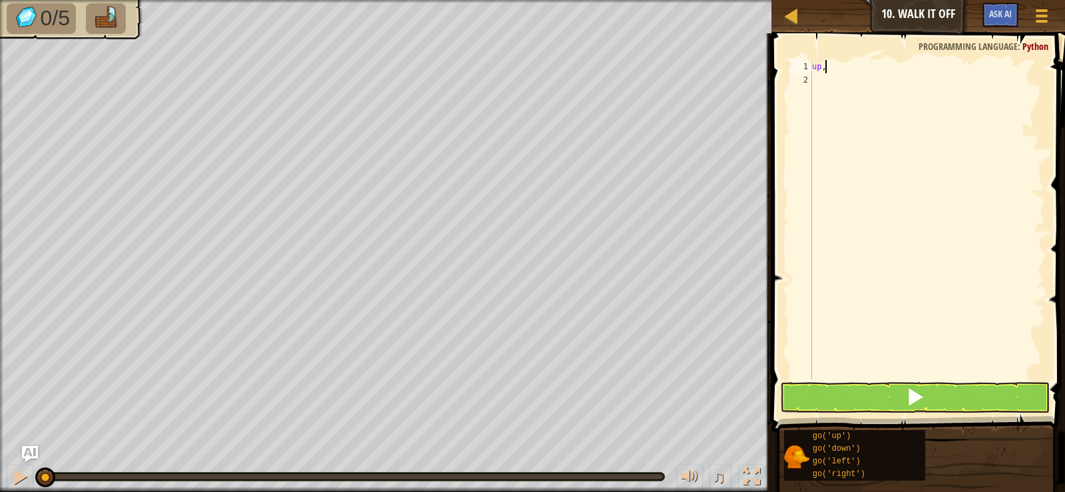
scroll to position [6, 0]
type textarea "u"
type textarea "go('up', 3)"
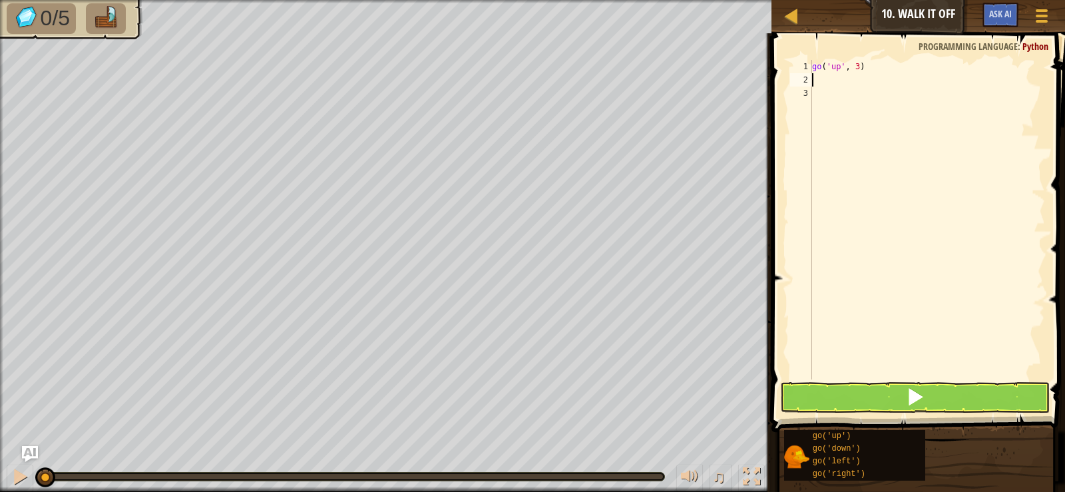
type textarea "g"
type textarea "go('right', 4)"
type textarea "go('down', 3)"
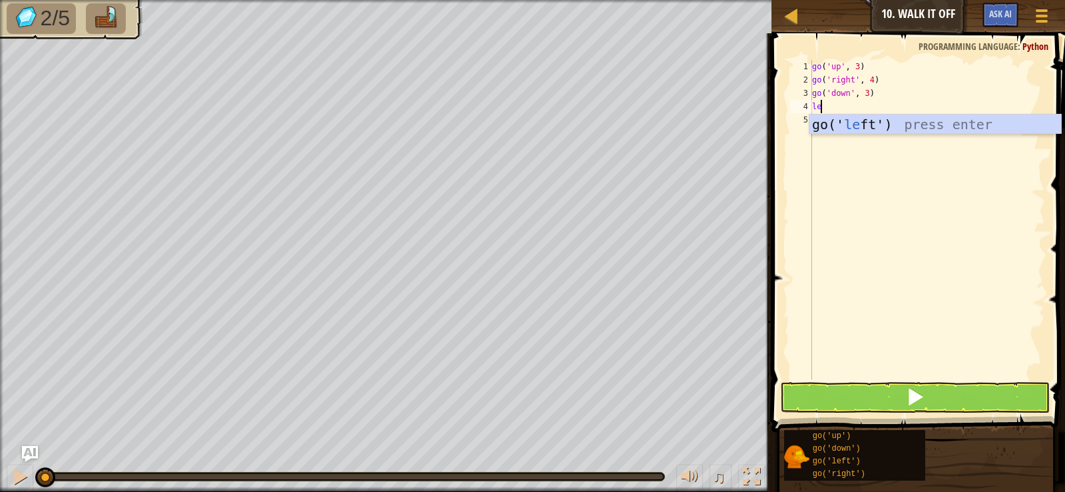
type textarea "left"
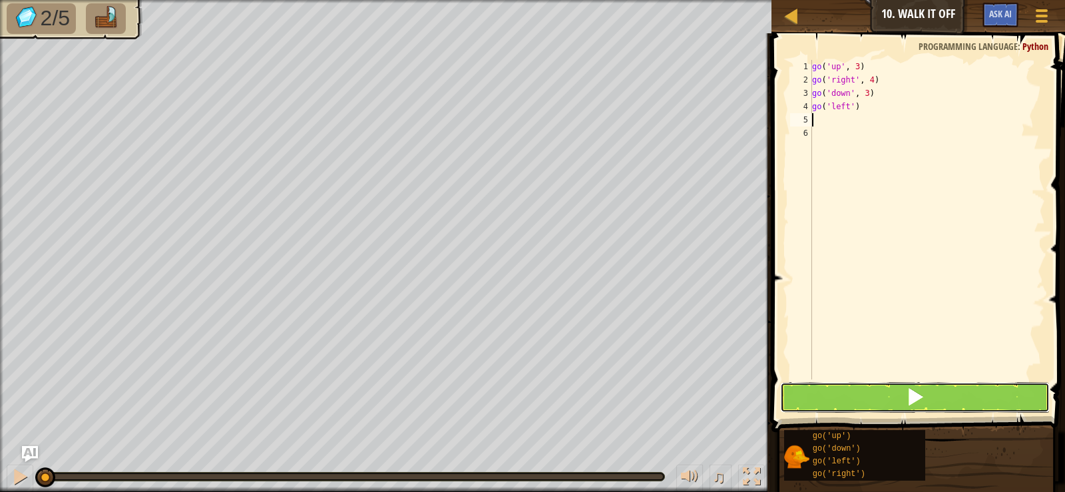
click at [965, 400] on button at bounding box center [914, 397] width 269 height 31
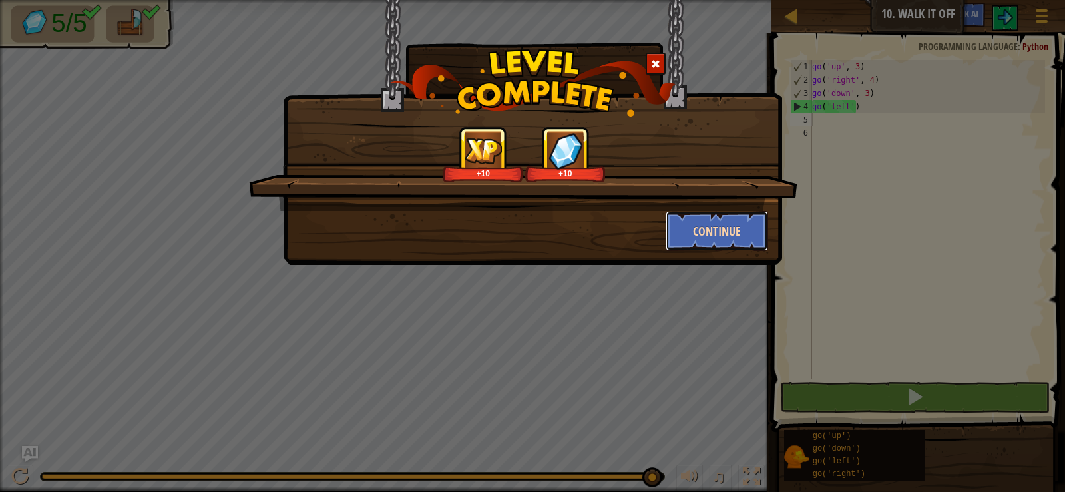
click at [684, 232] on button "Continue" at bounding box center [717, 231] width 103 height 40
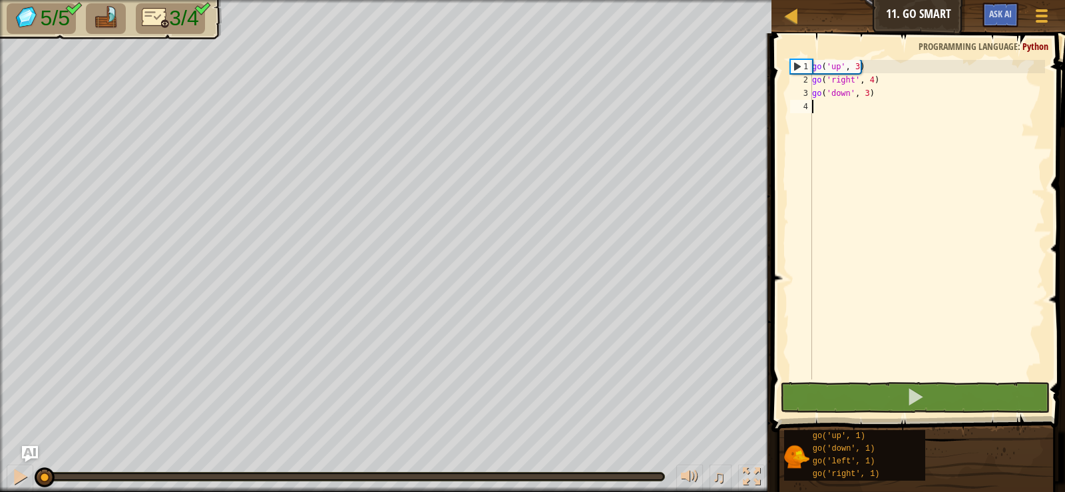
scroll to position [6, 0]
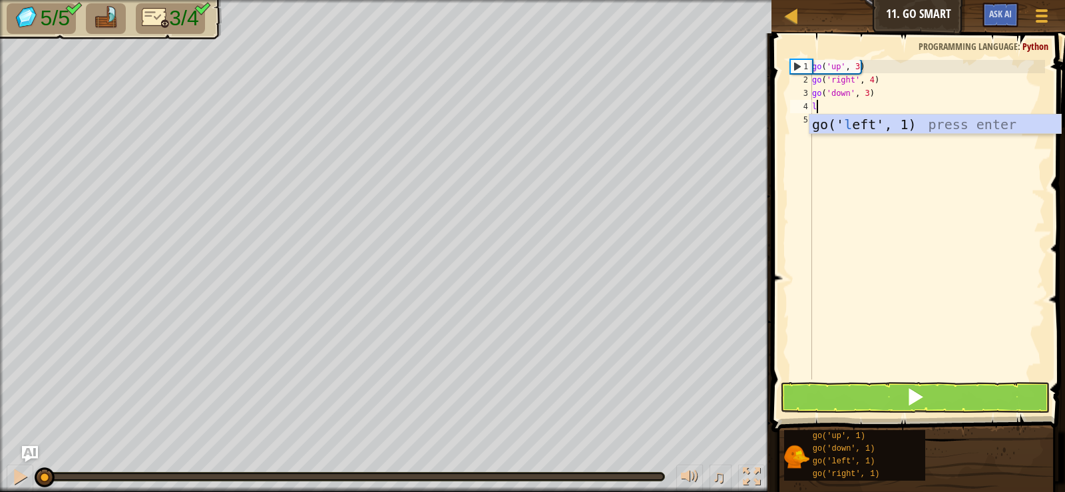
type textarea "left"
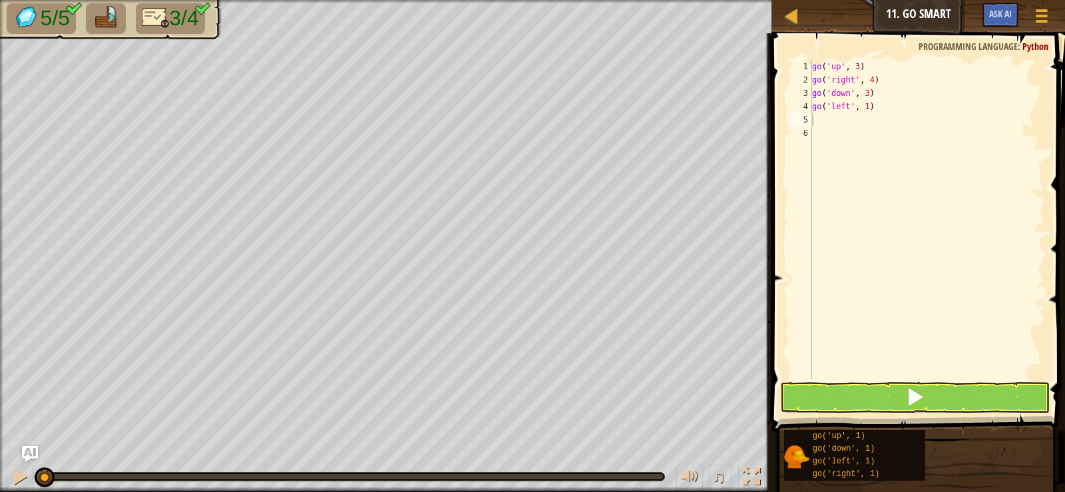
click at [1027, 380] on span at bounding box center [920, 214] width 304 height 438
click at [1028, 390] on button at bounding box center [914, 397] width 269 height 31
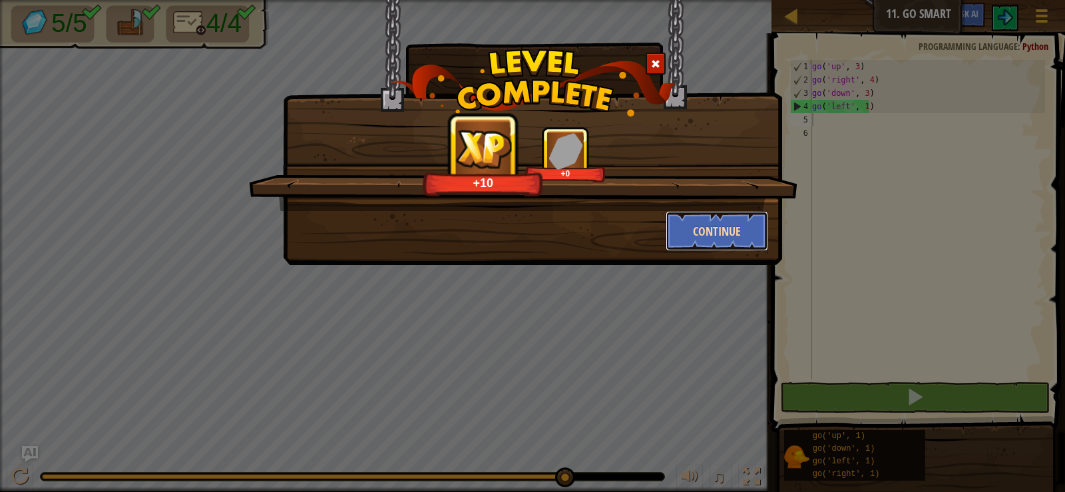
click at [732, 237] on button "Continue" at bounding box center [717, 231] width 103 height 40
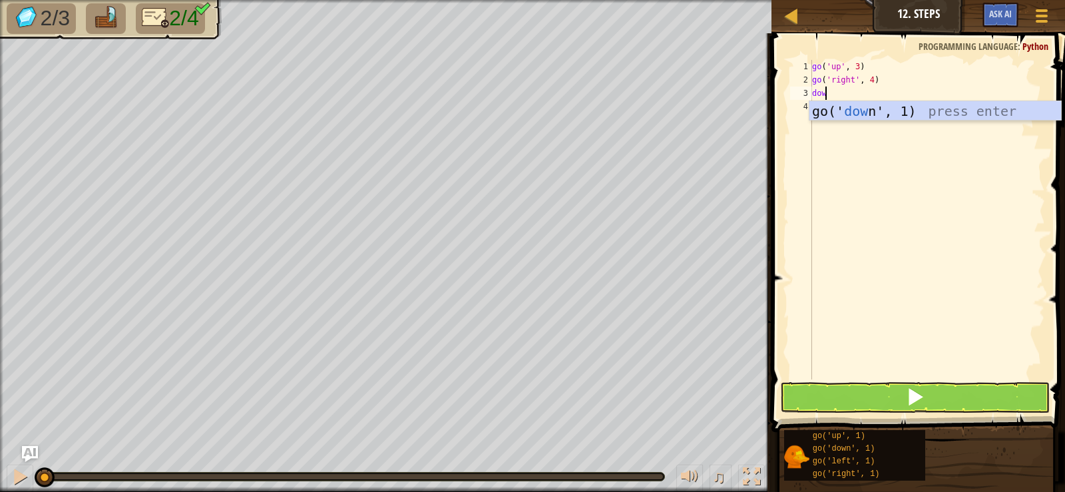
scroll to position [6, 0]
type textarea "d"
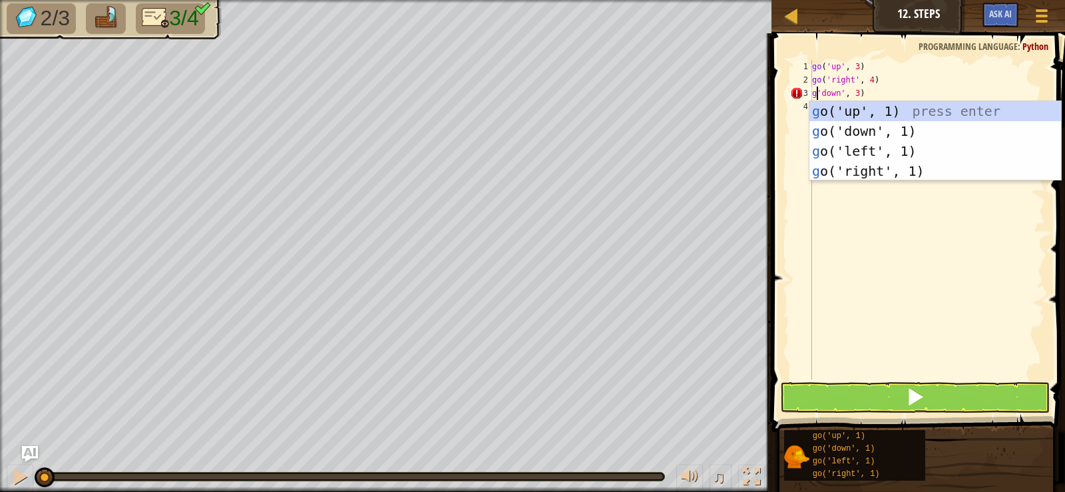
scroll to position [6, 1]
type textarea "go('down', 3)"
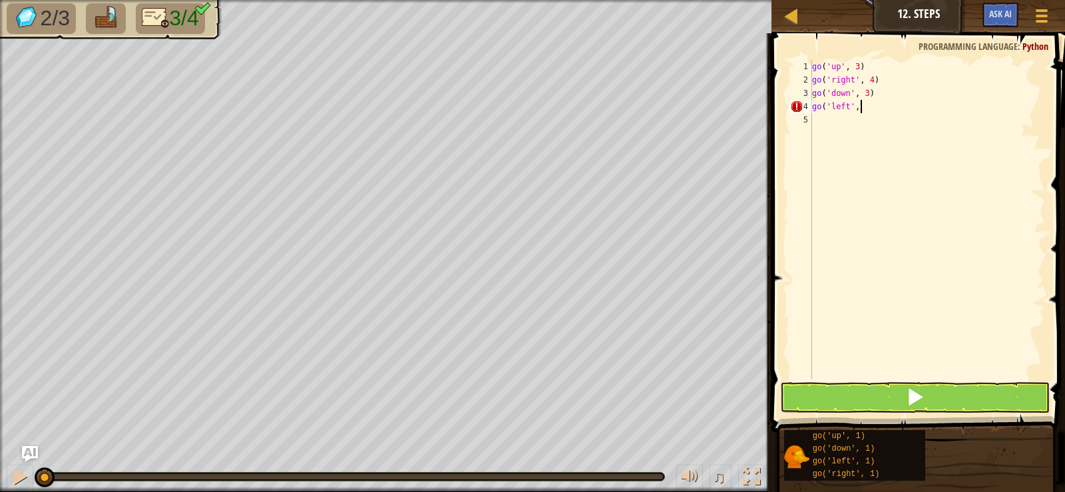
scroll to position [6, 4]
type textarea "go('left', 2)"
click at [940, 386] on button at bounding box center [914, 397] width 269 height 31
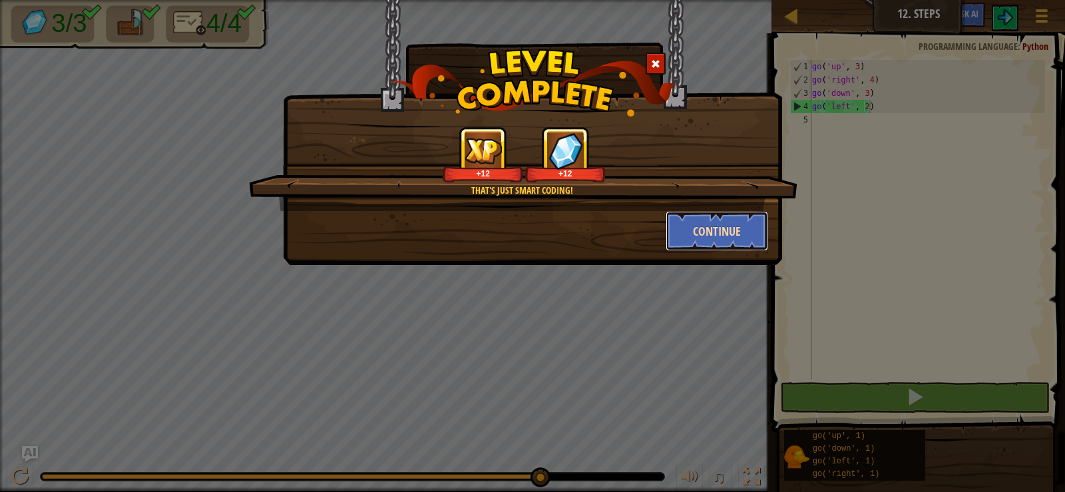
click at [683, 236] on button "Continue" at bounding box center [717, 231] width 103 height 40
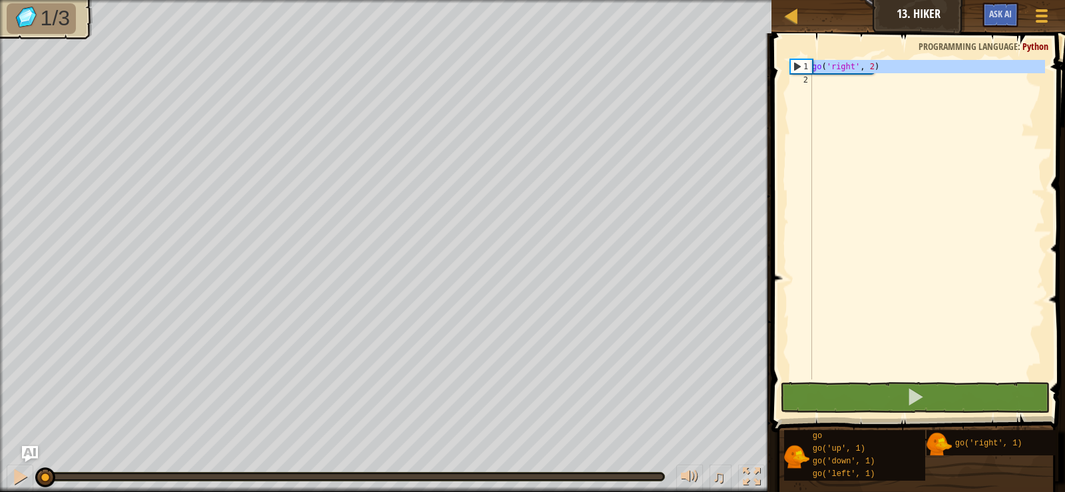
click at [802, 66] on div "1" at bounding box center [801, 66] width 21 height 13
click at [796, 66] on div "1" at bounding box center [801, 66] width 21 height 13
type textarea "go('right', 2)"
click at [917, 378] on div "go ( 'right' , 2 )" at bounding box center [928, 233] width 236 height 346
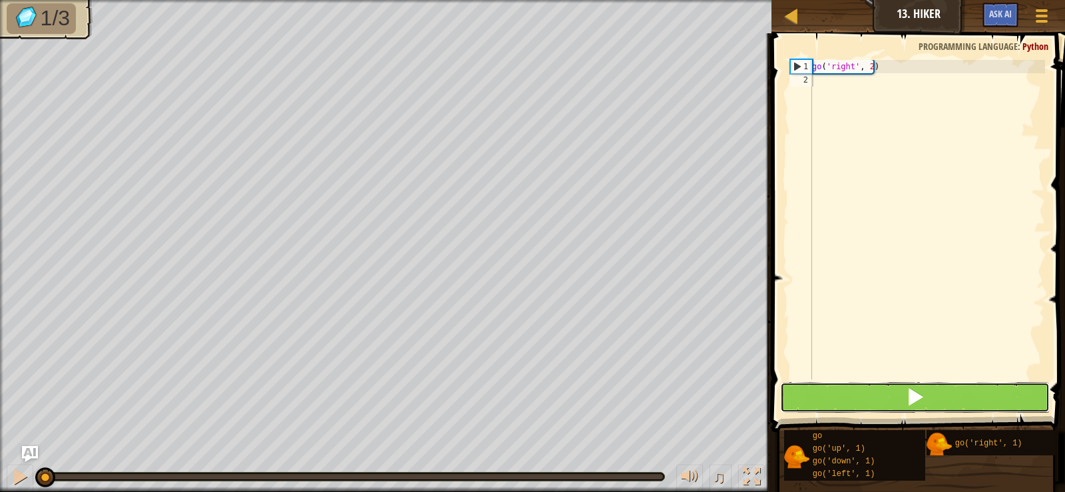
click at [919, 389] on span at bounding box center [915, 397] width 19 height 19
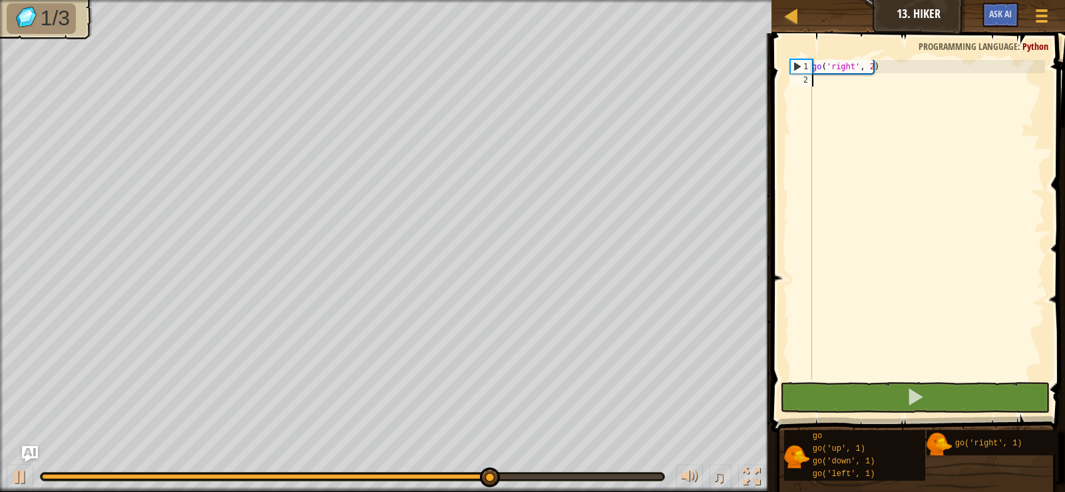
type textarea "f"
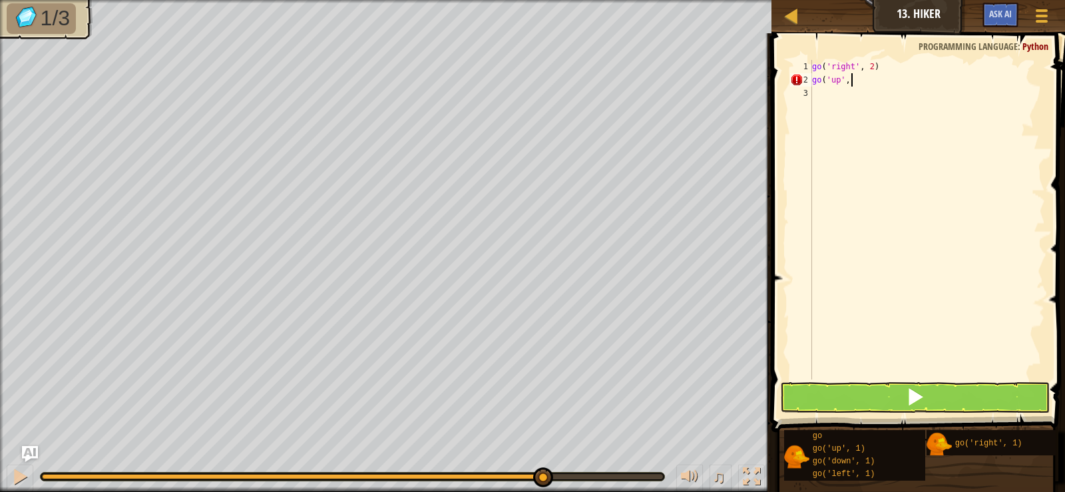
scroll to position [6, 3]
type textarea "go('up', 3)"
type textarea "go('right', 3)"
click at [999, 405] on button at bounding box center [914, 397] width 269 height 31
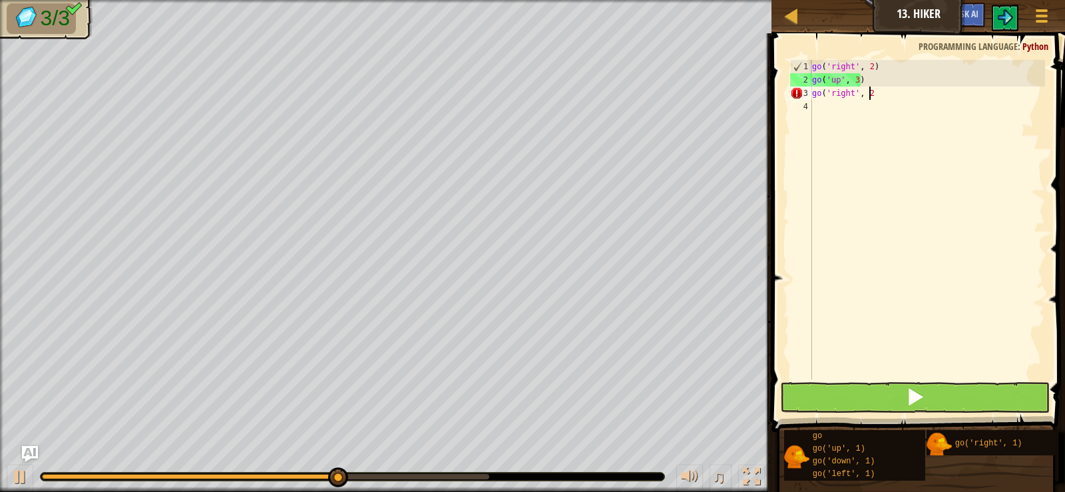
scroll to position [6, 5]
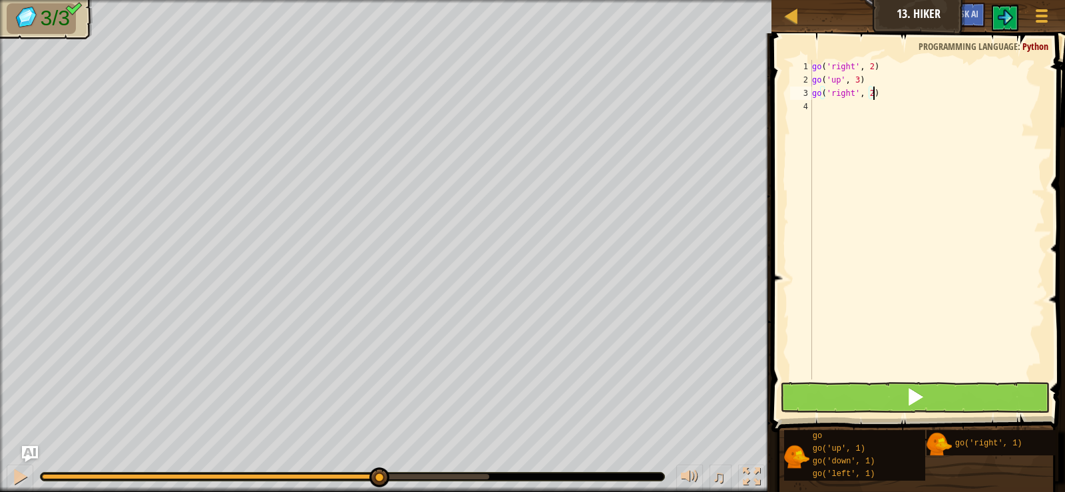
type textarea "go('right', 2)"
click at [979, 404] on button at bounding box center [914, 397] width 269 height 31
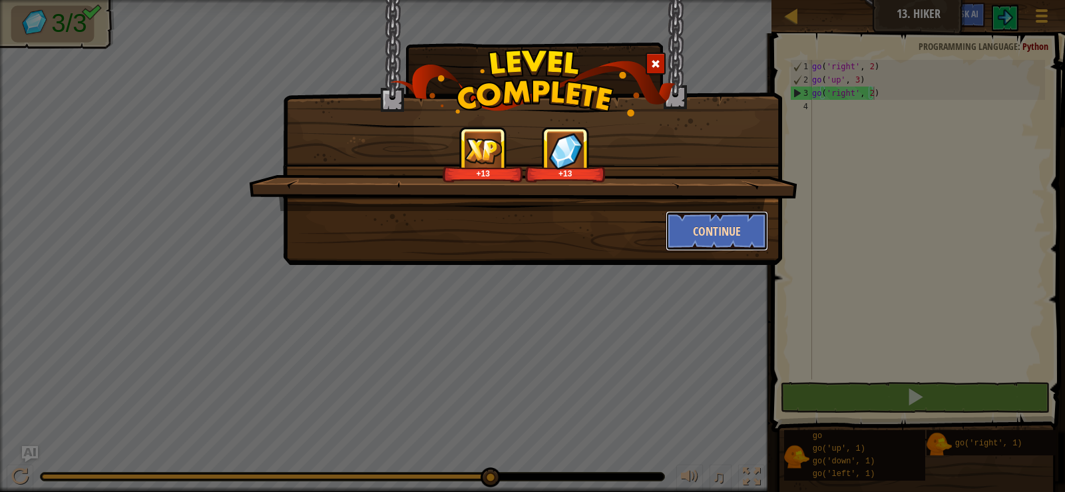
click at [700, 233] on button "Continue" at bounding box center [717, 231] width 103 height 40
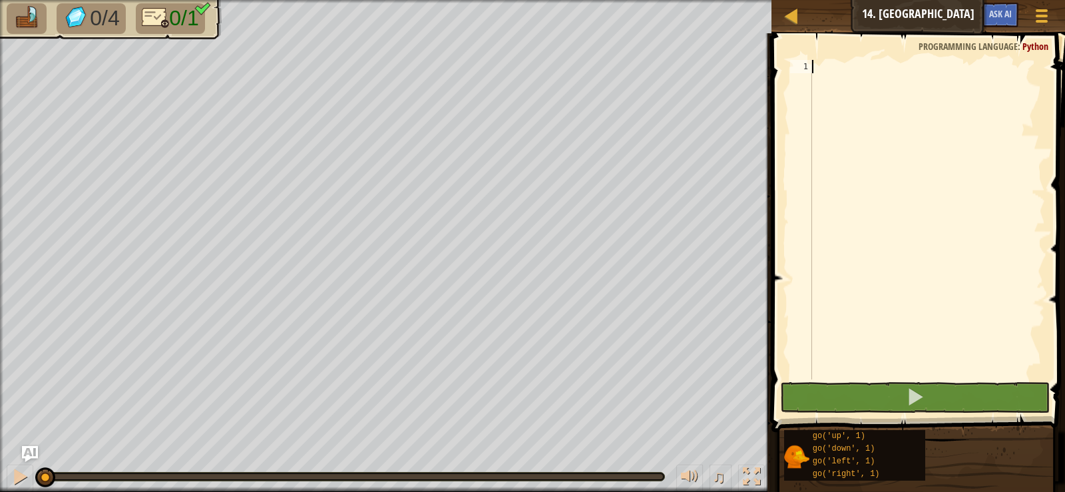
type textarea "r"
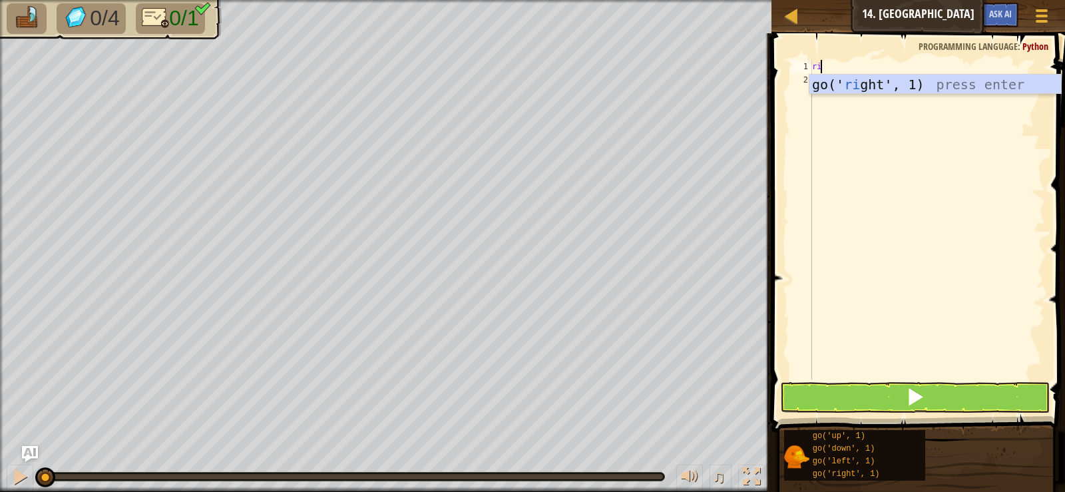
type textarea "righ"
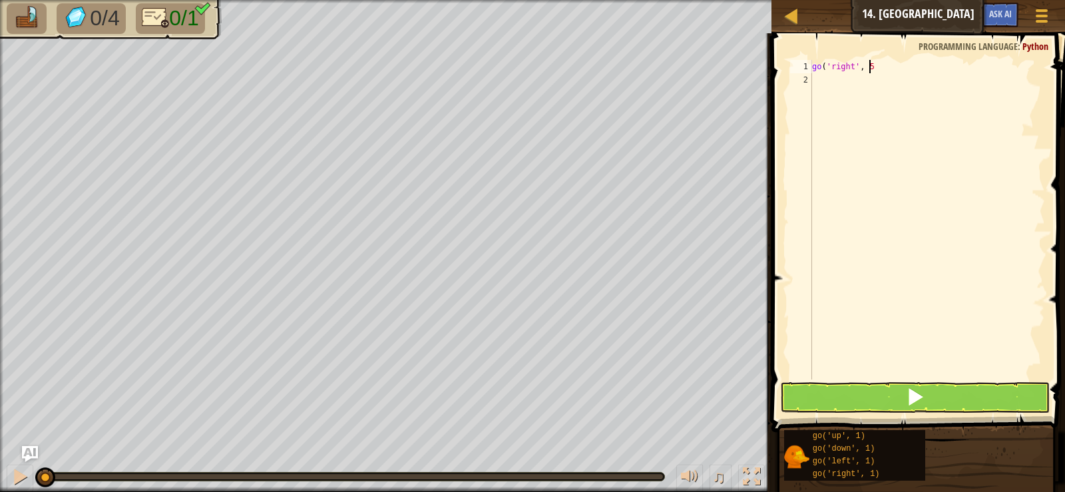
scroll to position [6, 5]
type textarea "go('right', 5)"
click at [860, 404] on button at bounding box center [914, 397] width 269 height 31
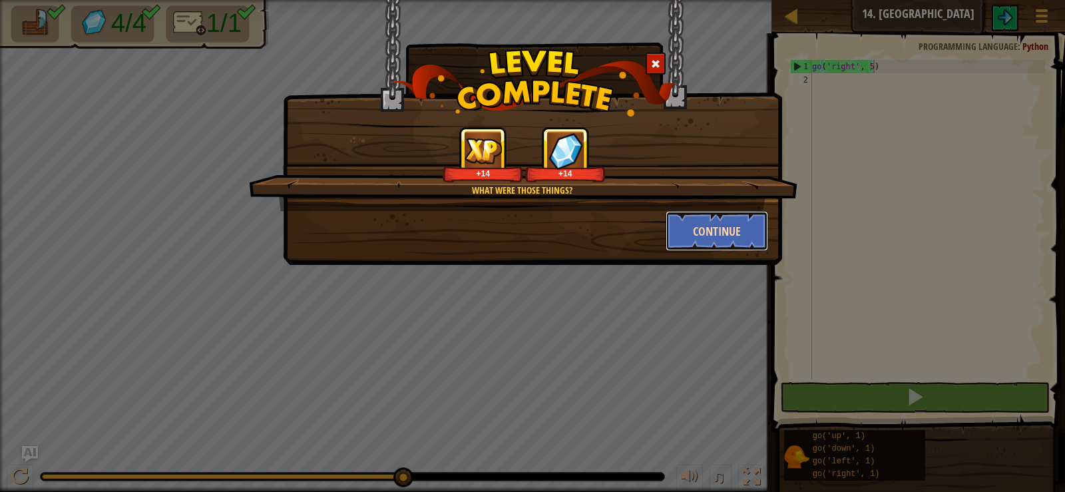
click at [694, 240] on button "Continue" at bounding box center [717, 231] width 103 height 40
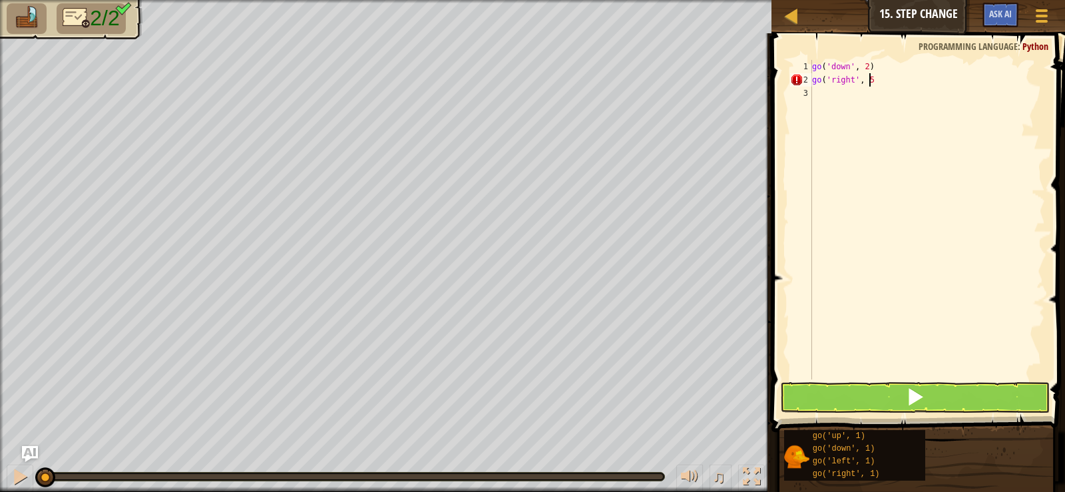
scroll to position [6, 5]
type textarea "go('right', 5)"
click at [970, 407] on button at bounding box center [914, 397] width 269 height 31
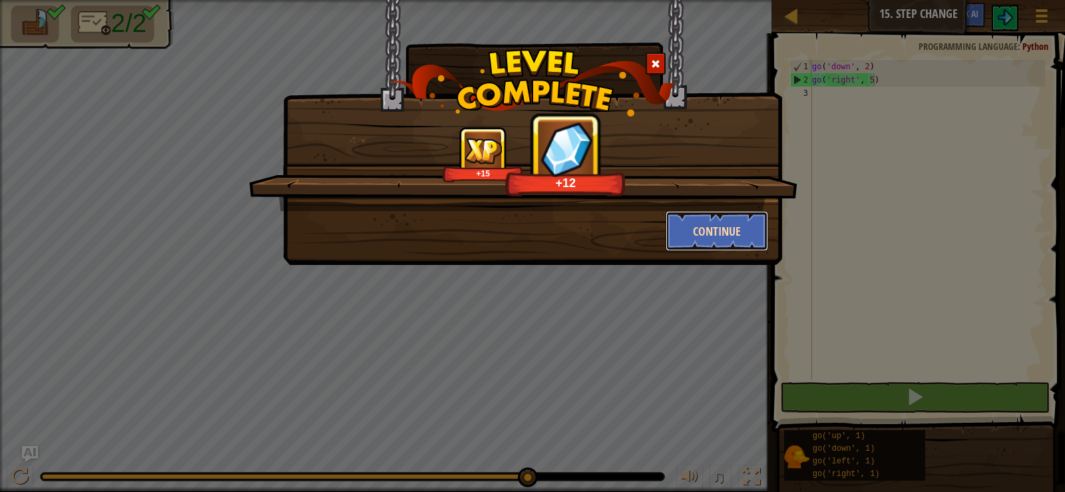
click at [681, 236] on button "Continue" at bounding box center [717, 231] width 103 height 40
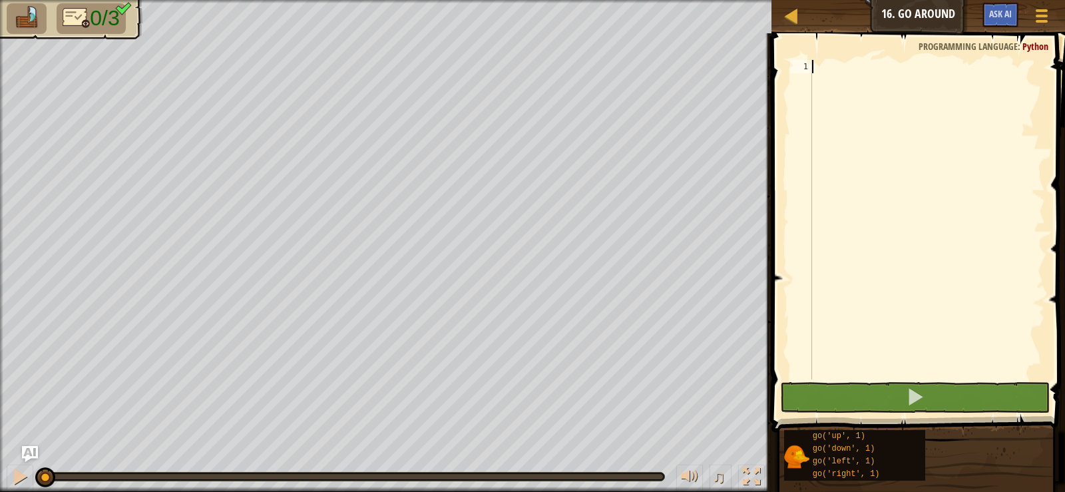
scroll to position [6, 0]
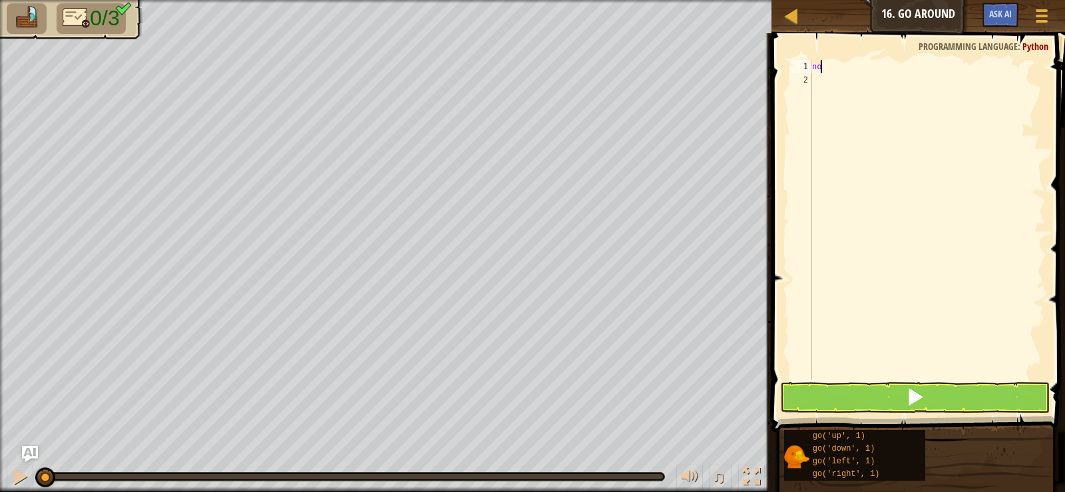
type textarea "n"
type textarea "o"
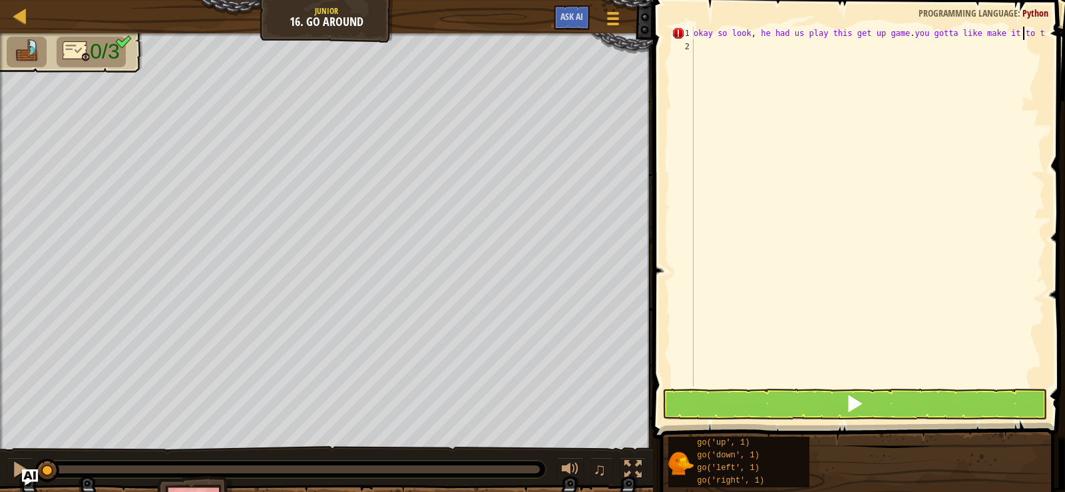
scroll to position [6, 27]
type textarea "okay so look, he had us play this get up game. you gotta like make it to the"
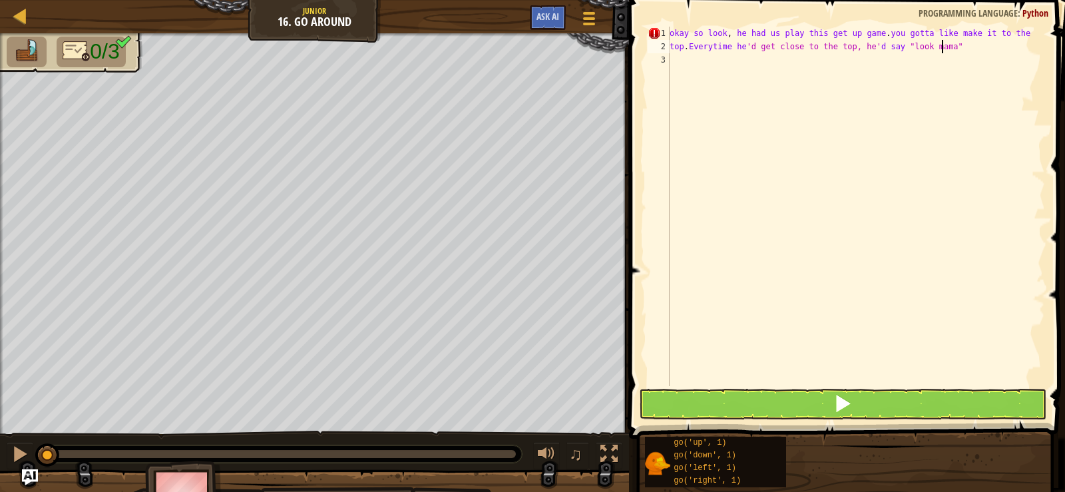
scroll to position [6, 22]
type textarea "top. Everytime he'd get close to the top, he'd say "look mama"."
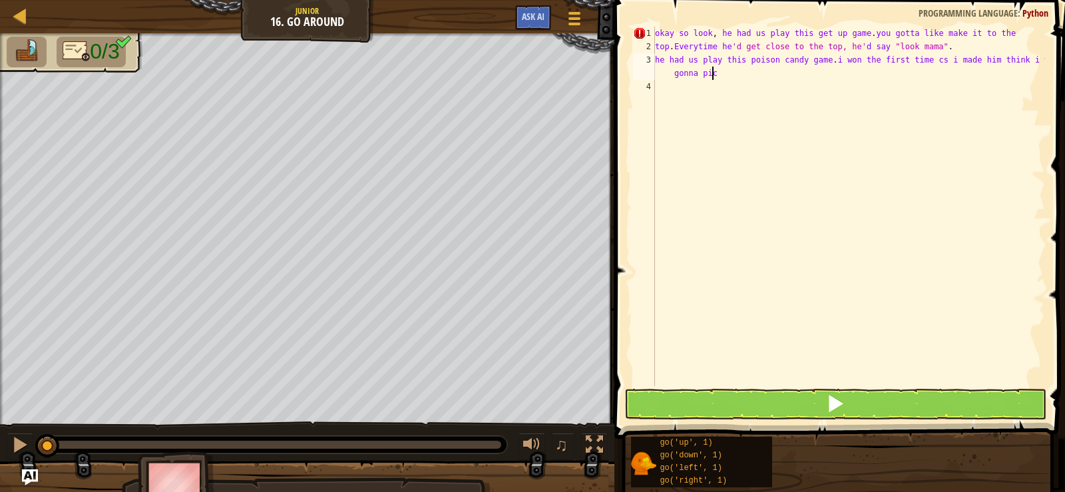
scroll to position [6, 34]
type textarea "he had us play this poison candy game. i won the first time cs i made him think…"
type textarea "was gonna eat the poison one. he said "damn ma....okay""
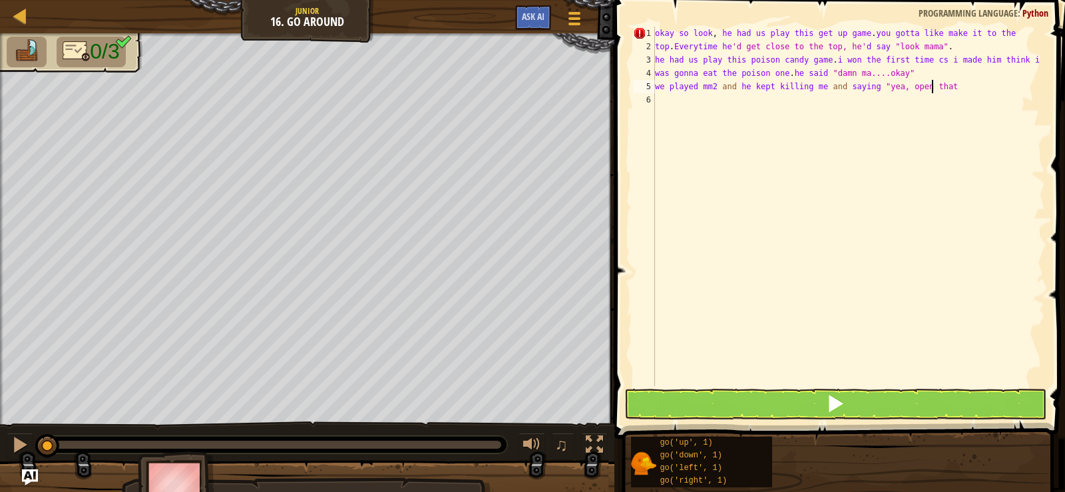
scroll to position [6, 22]
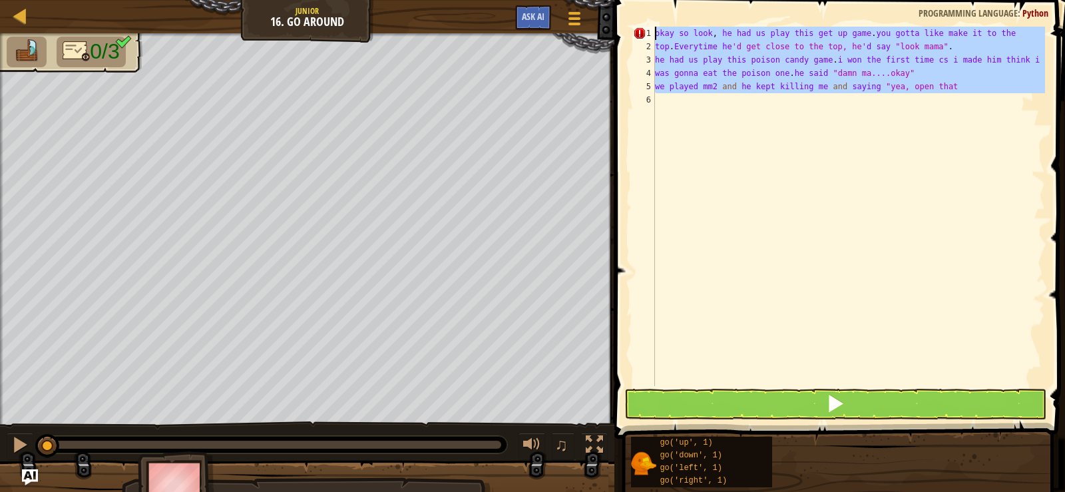
drag, startPoint x: 945, startPoint y: 94, endPoint x: 639, endPoint y: 25, distance: 313.4
click at [639, 25] on div "we played mm2 and he kept killing me and saying "yea, open that 1 2 3 4 5 6 oka…" at bounding box center [838, 246] width 455 height 478
type textarea "okay so look, he had us play this get up game. you gotta like make it to the to…"
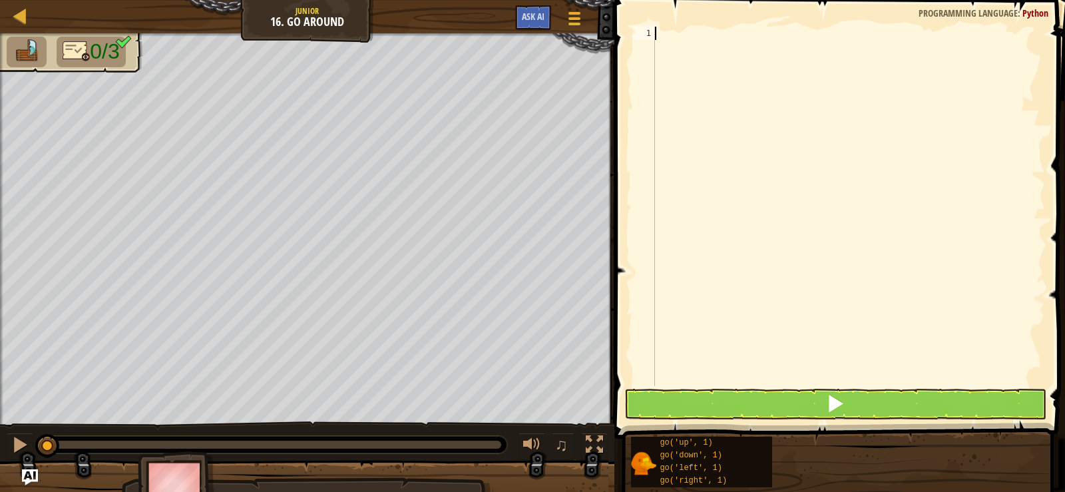
scroll to position [6, 0]
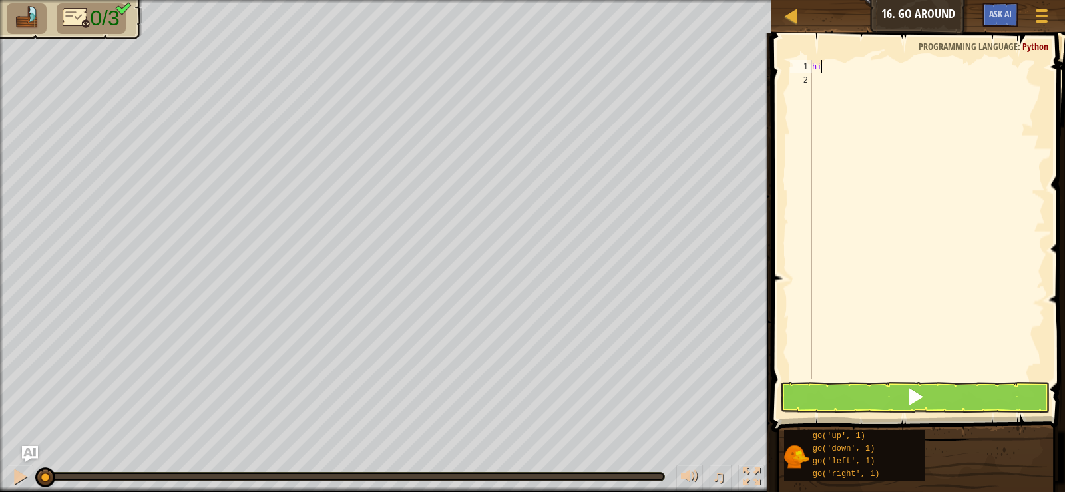
type textarea "h"
type textarea ";"
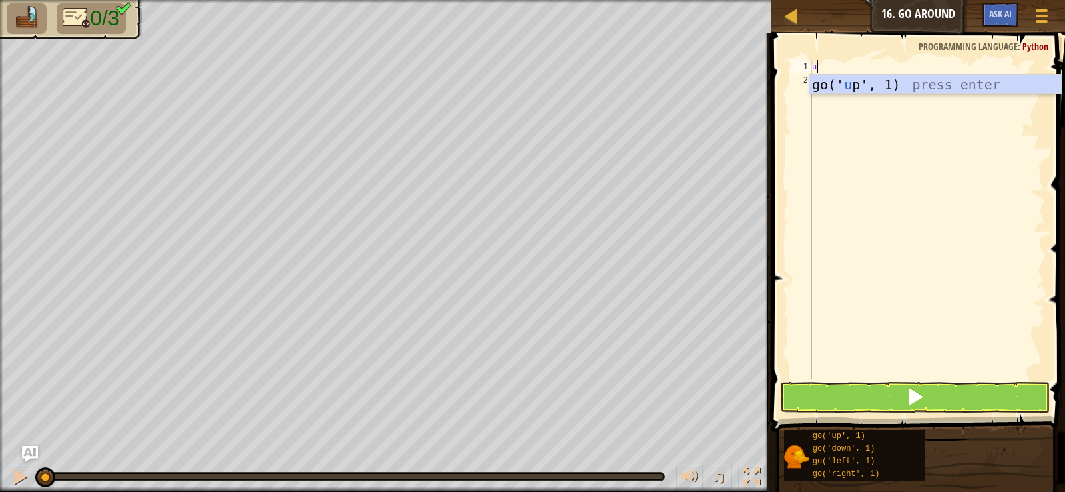
type textarea "up"
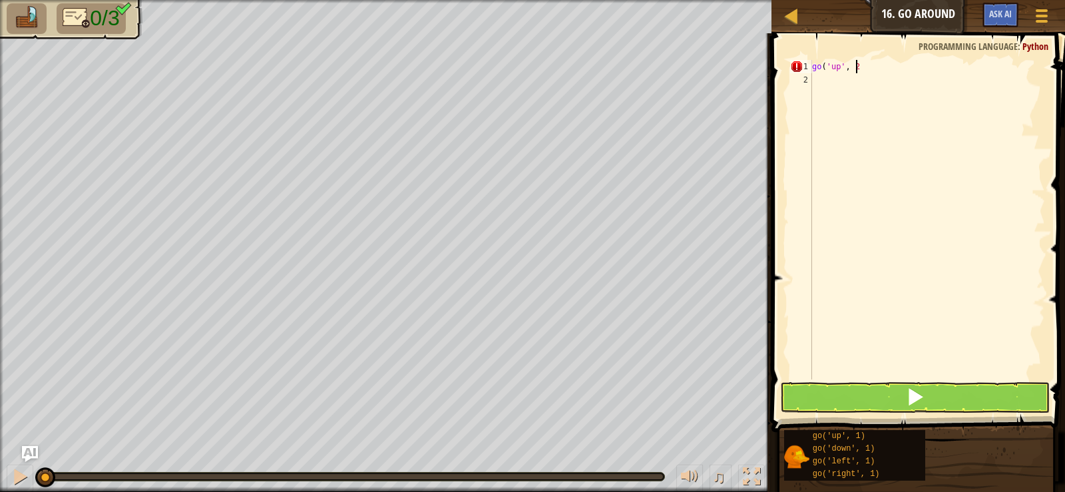
scroll to position [6, 3]
type textarea "go('up', 2)"
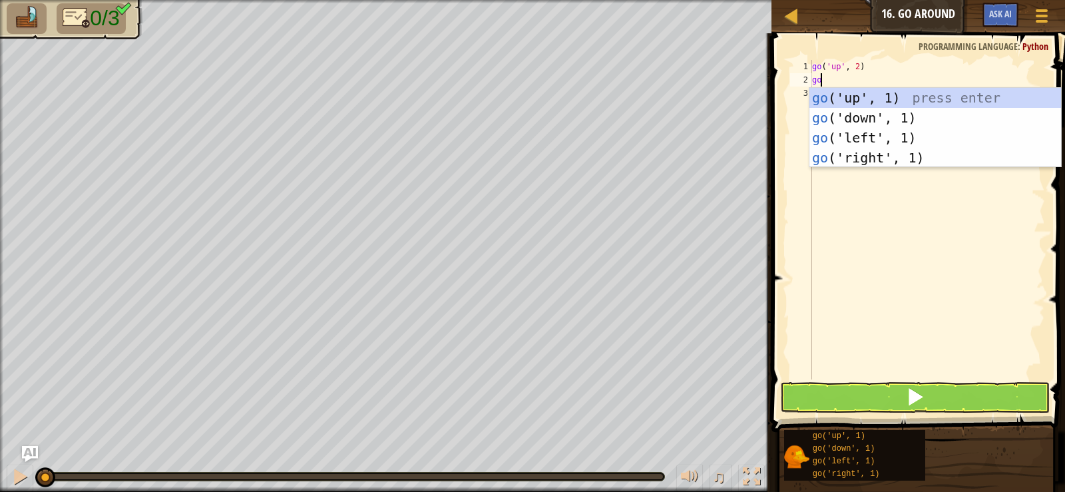
type textarea "g"
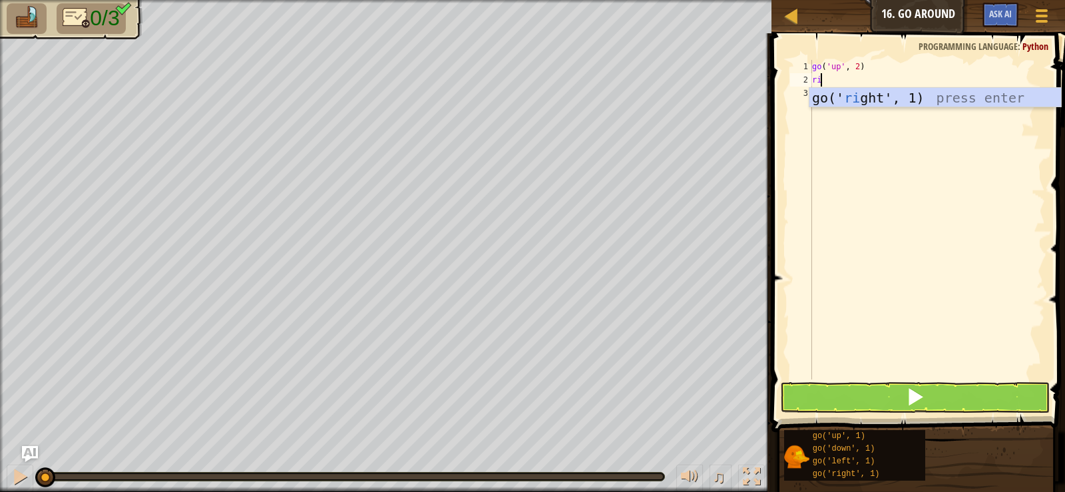
type textarea "righ"
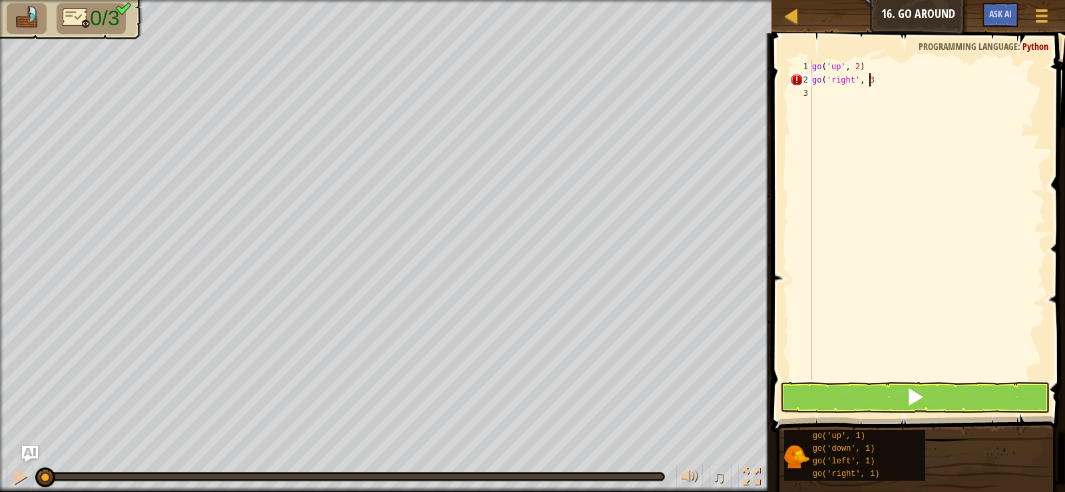
scroll to position [6, 4]
type textarea "go('right', 3)"
type textarea "down"
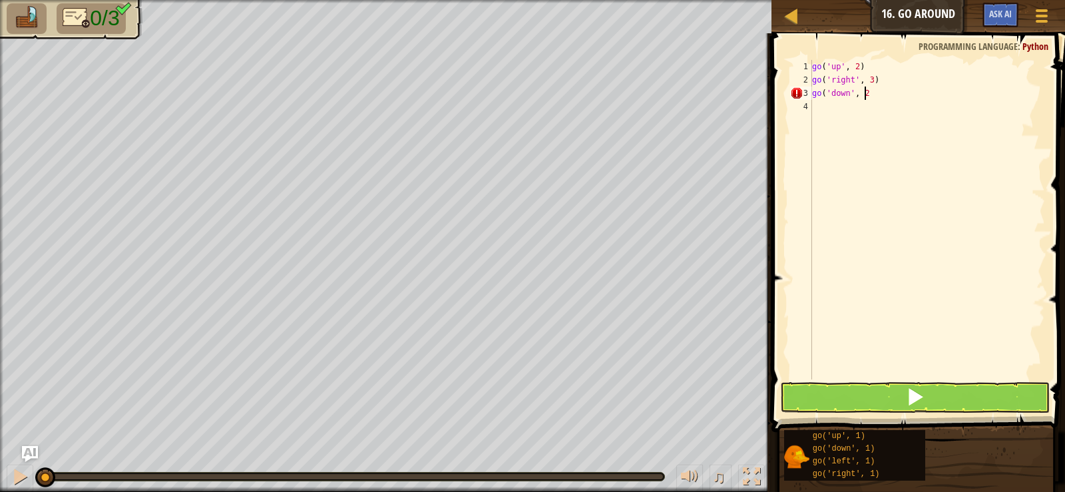
type textarea "go('down', 2)"
click at [973, 406] on button at bounding box center [914, 397] width 269 height 31
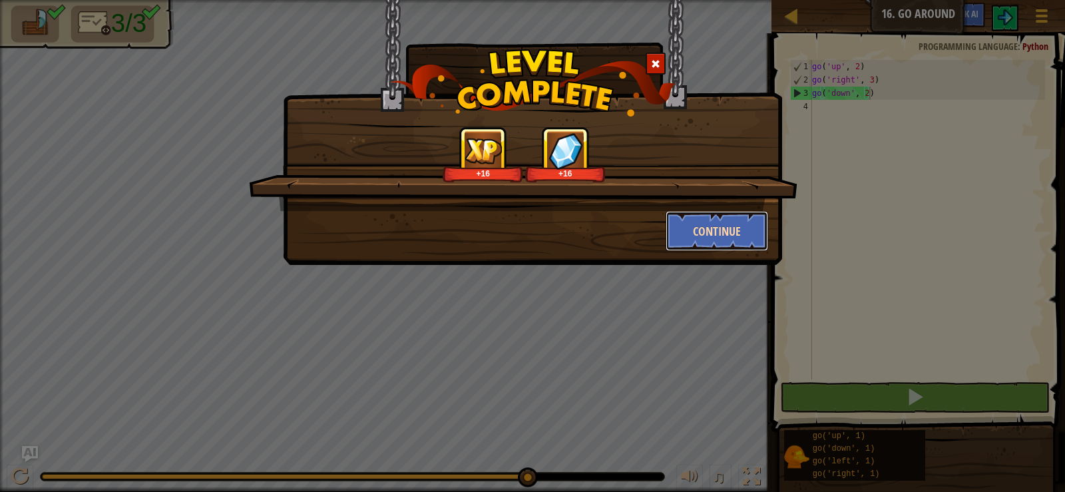
click at [729, 247] on button "Continue" at bounding box center [717, 231] width 103 height 40
